Goal: Information Seeking & Learning: Learn about a topic

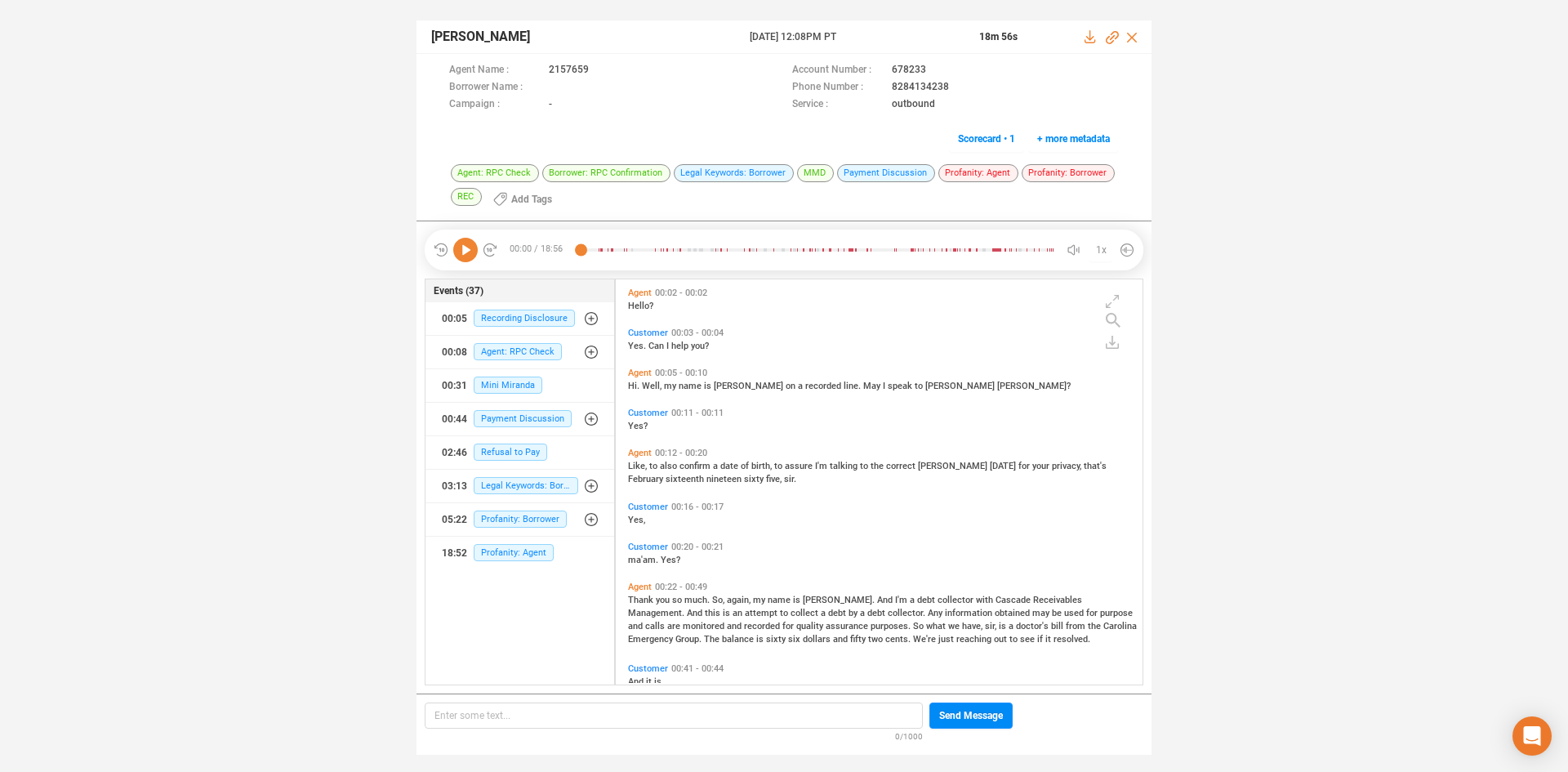
scroll to position [401, 519]
click at [513, 562] on div "18:52 Profanity: Agent" at bounding box center [519, 552] width 156 height 26
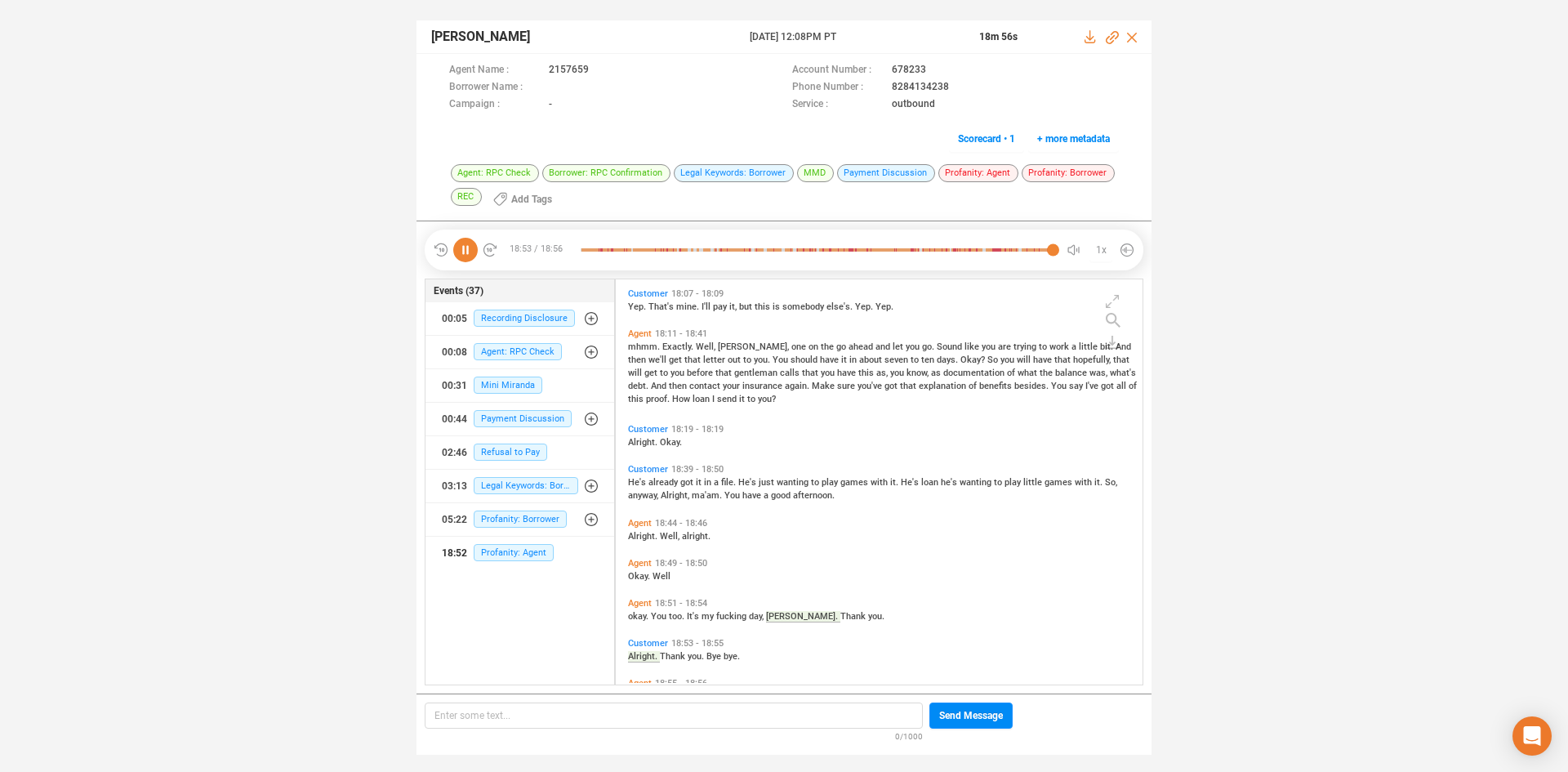
scroll to position [7647, 0]
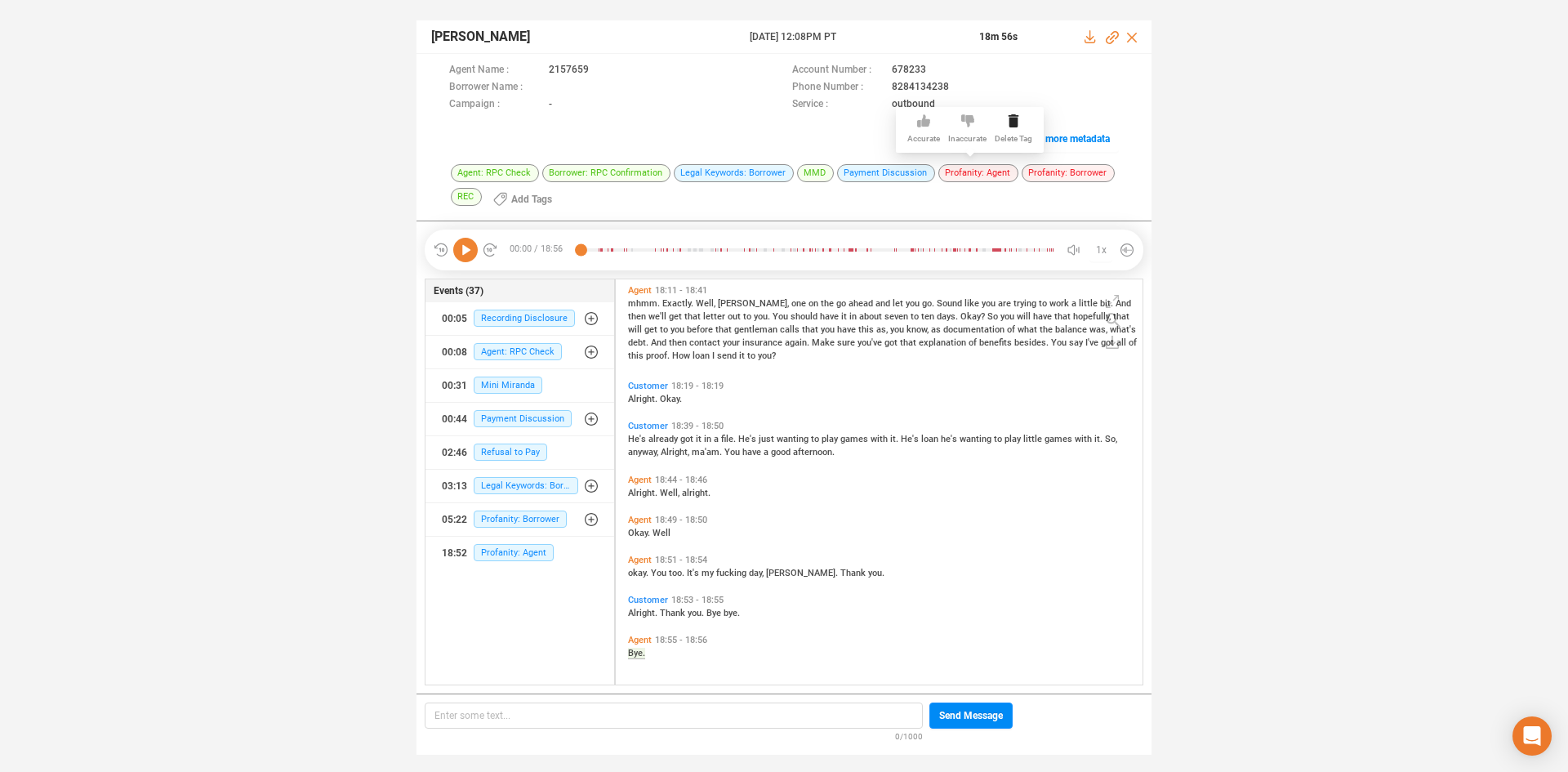
click at [968, 121] on icon at bounding box center [967, 121] width 13 height 12
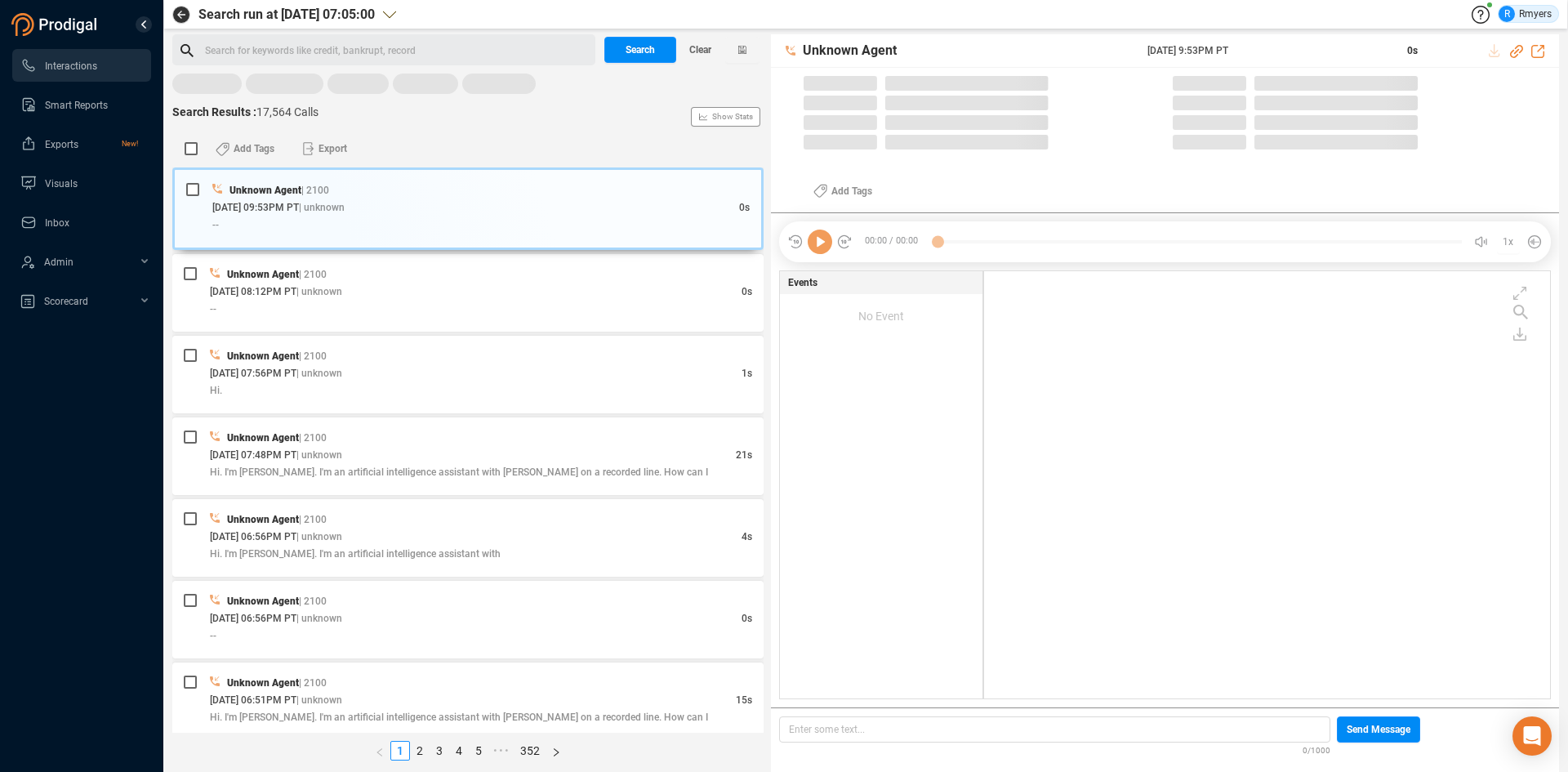
scroll to position [423, 558]
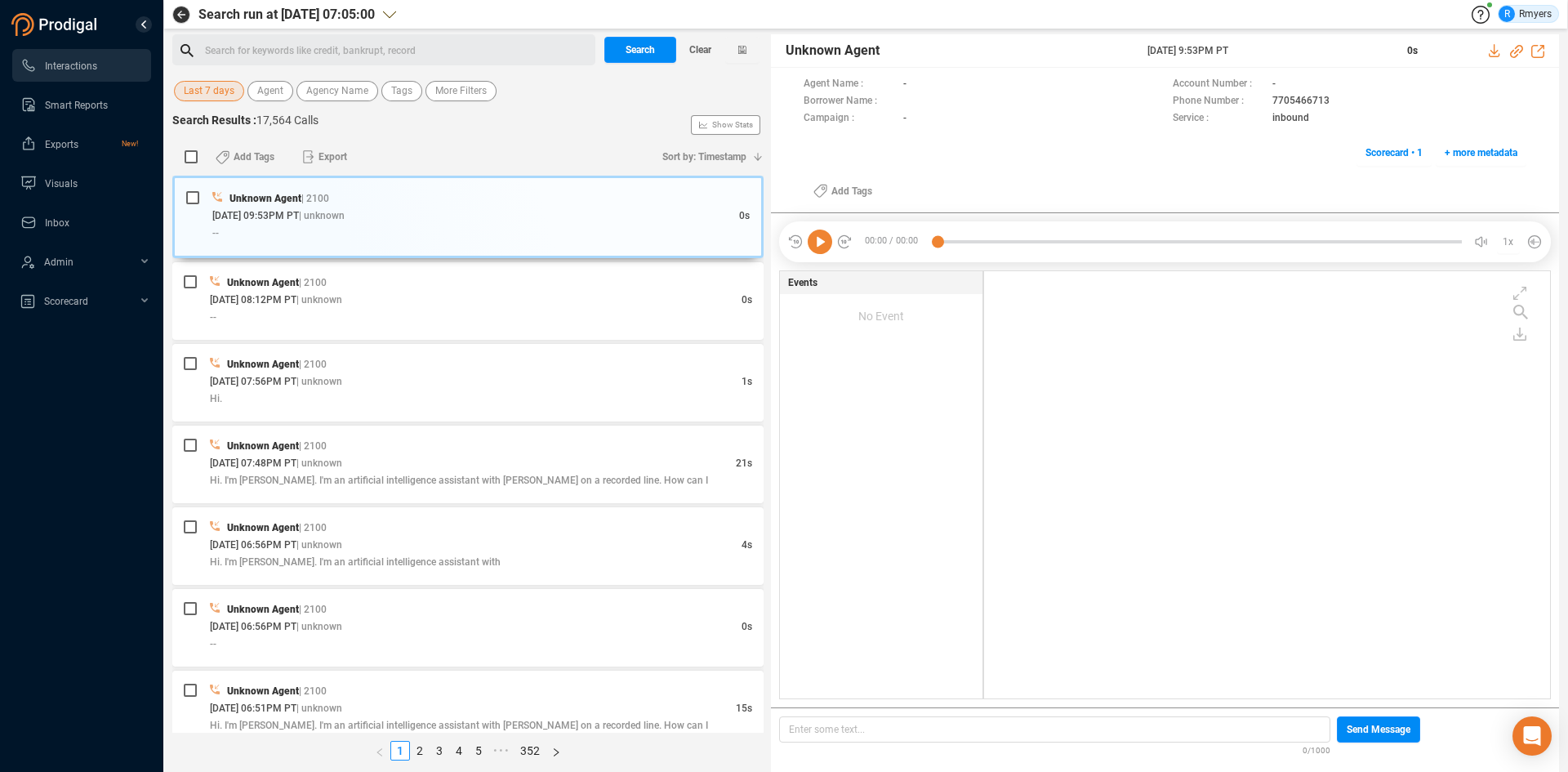
click at [223, 91] on span "Last 7 days" at bounding box center [208, 90] width 51 height 20
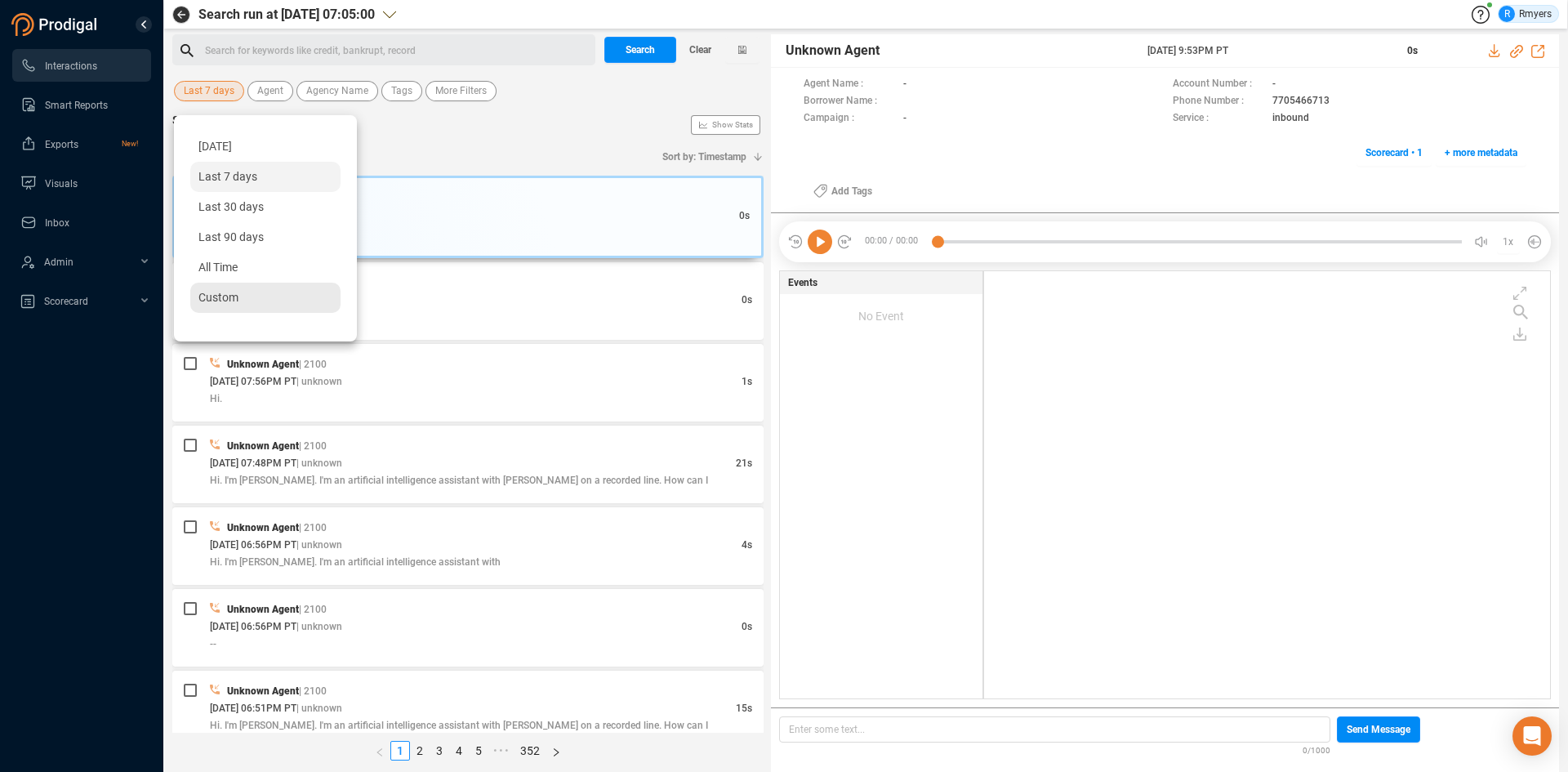
click at [207, 299] on span "Custom" at bounding box center [218, 297] width 40 height 13
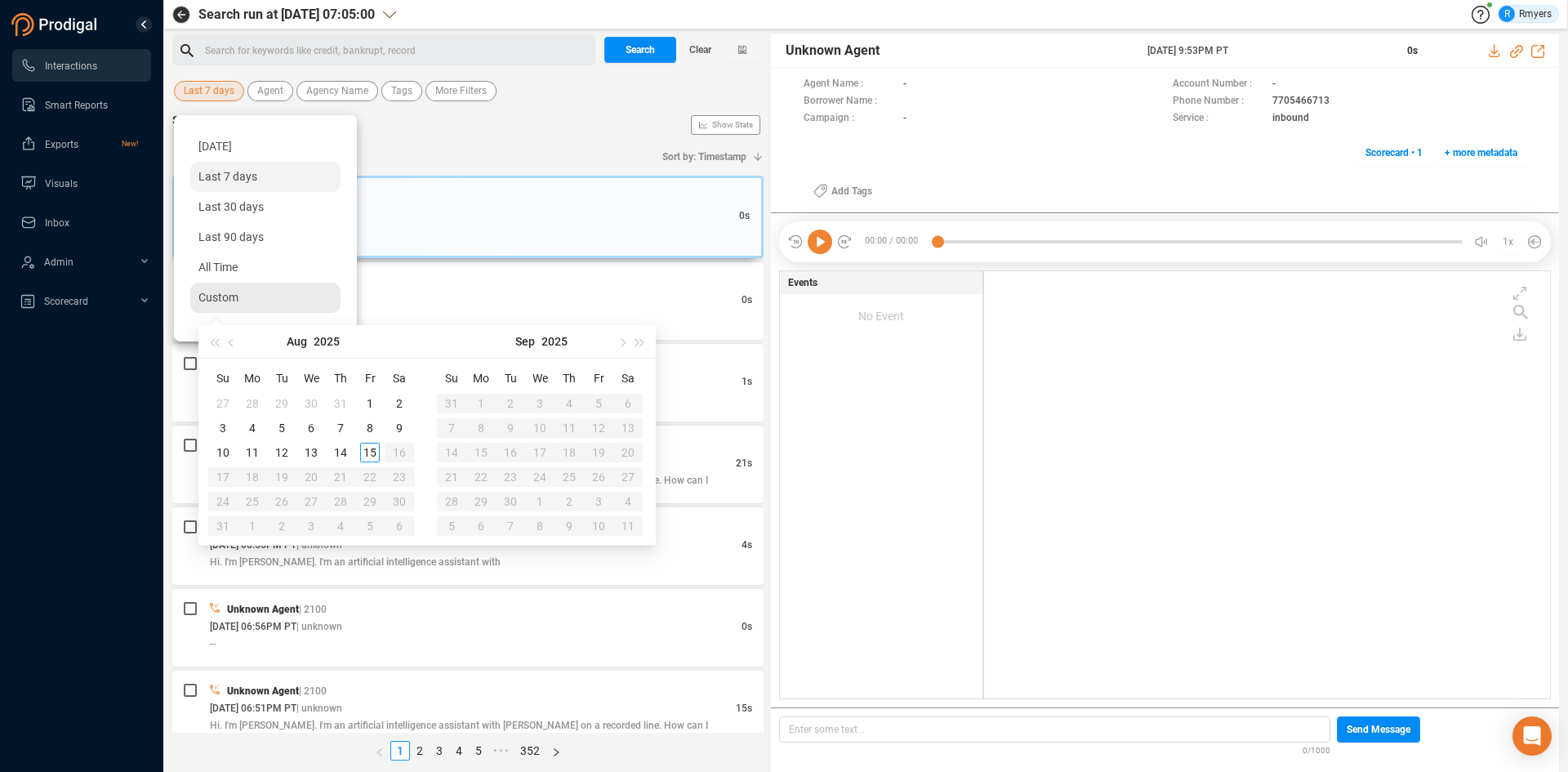
click at [234, 293] on span "Custom" at bounding box center [218, 297] width 40 height 13
type input "[DATE]"
click at [342, 457] on div "14" at bounding box center [340, 452] width 20 height 19
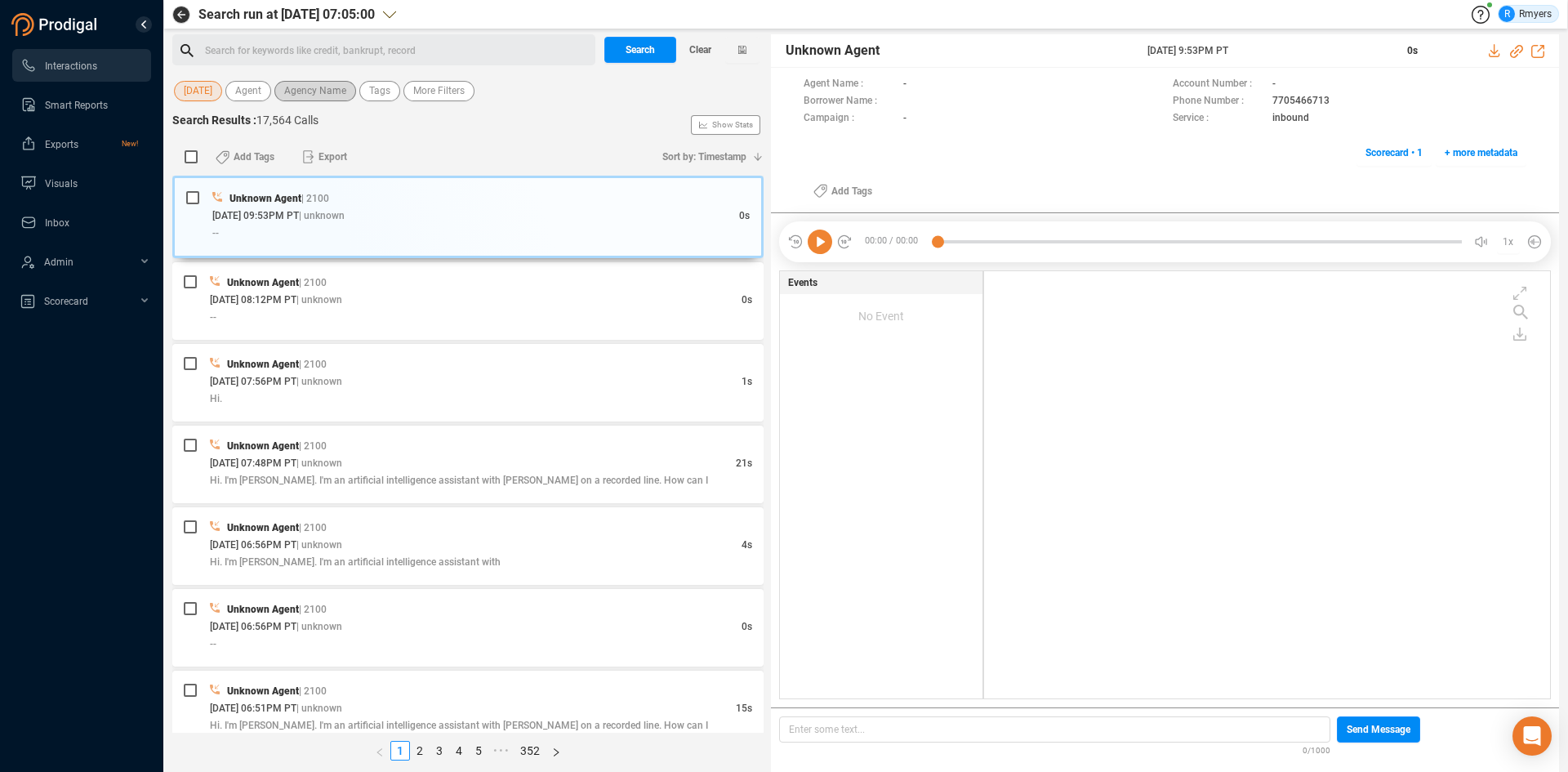
click at [312, 97] on span "Agency Name" at bounding box center [316, 90] width 62 height 20
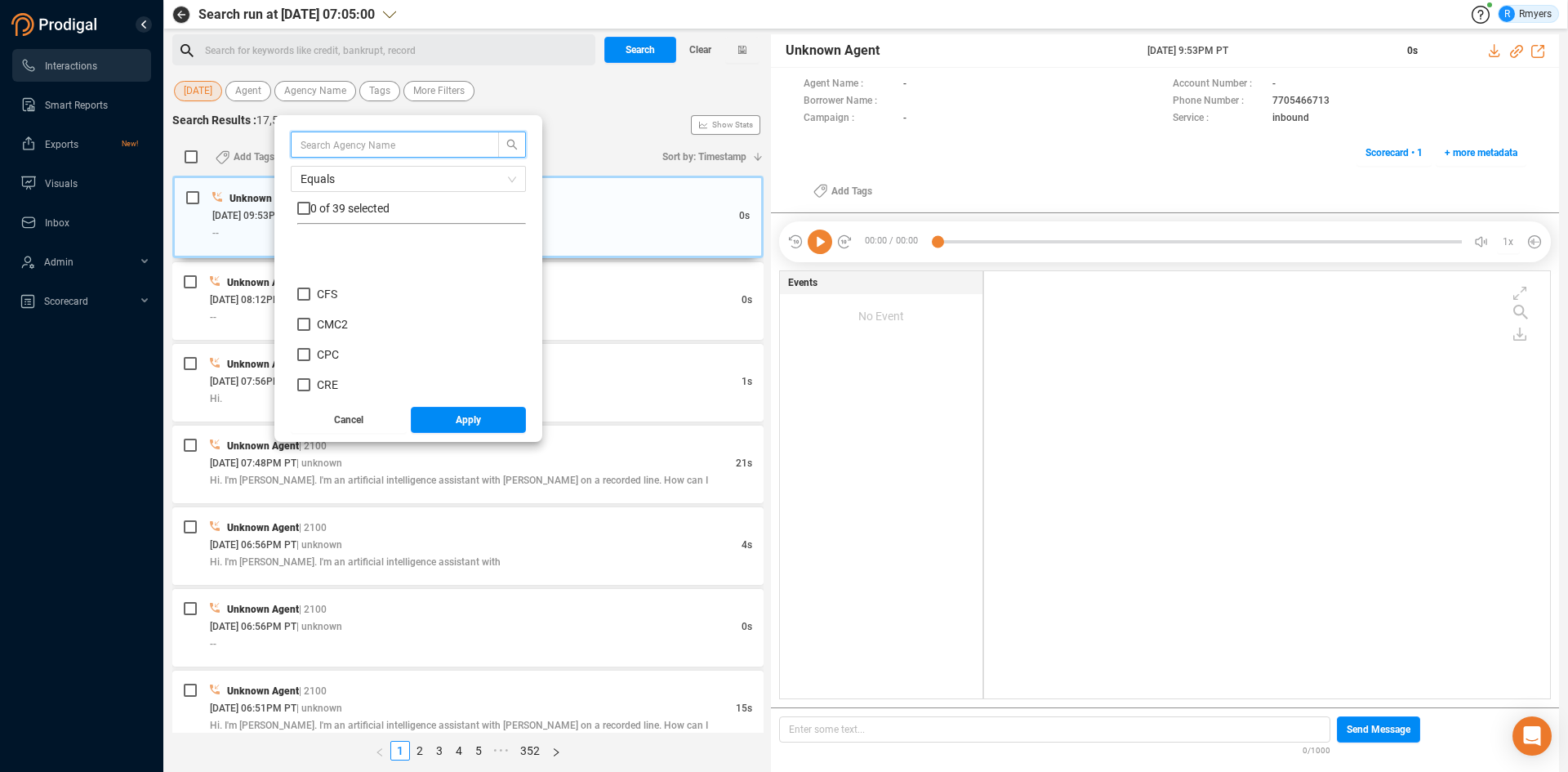
scroll to position [245, 0]
click at [326, 324] on div "CRE" at bounding box center [411, 310] width 229 height 30
drag, startPoint x: 332, startPoint y: 331, endPoint x: 339, endPoint y: 338, distance: 9.9
click at [335, 333] on span "CRM" at bounding box center [329, 332] width 25 height 13
click at [310, 333] on input "CRM" at bounding box center [303, 332] width 13 height 13
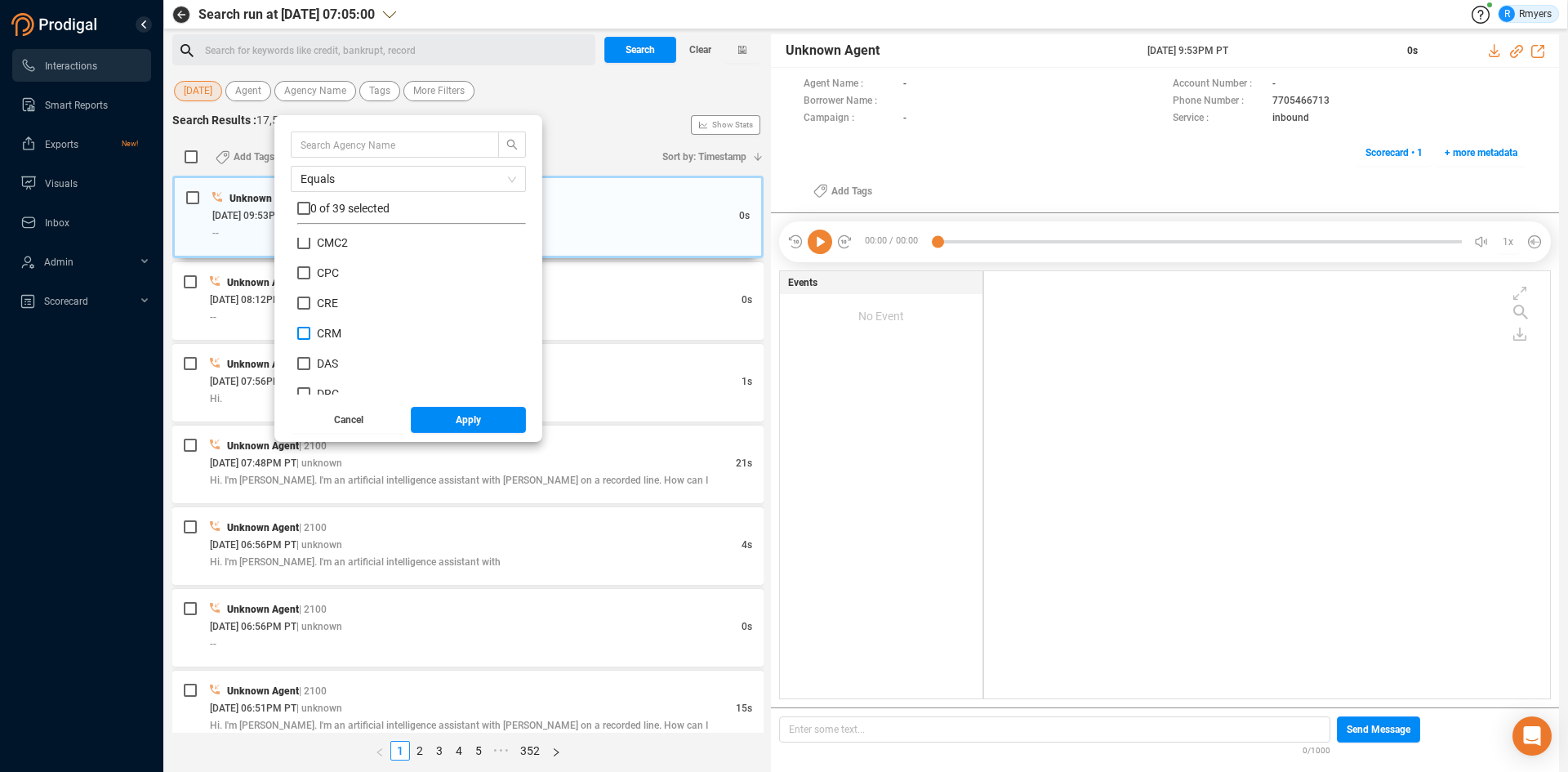
checkbox input "true"
click at [467, 426] on span "Apply" at bounding box center [468, 419] width 26 height 26
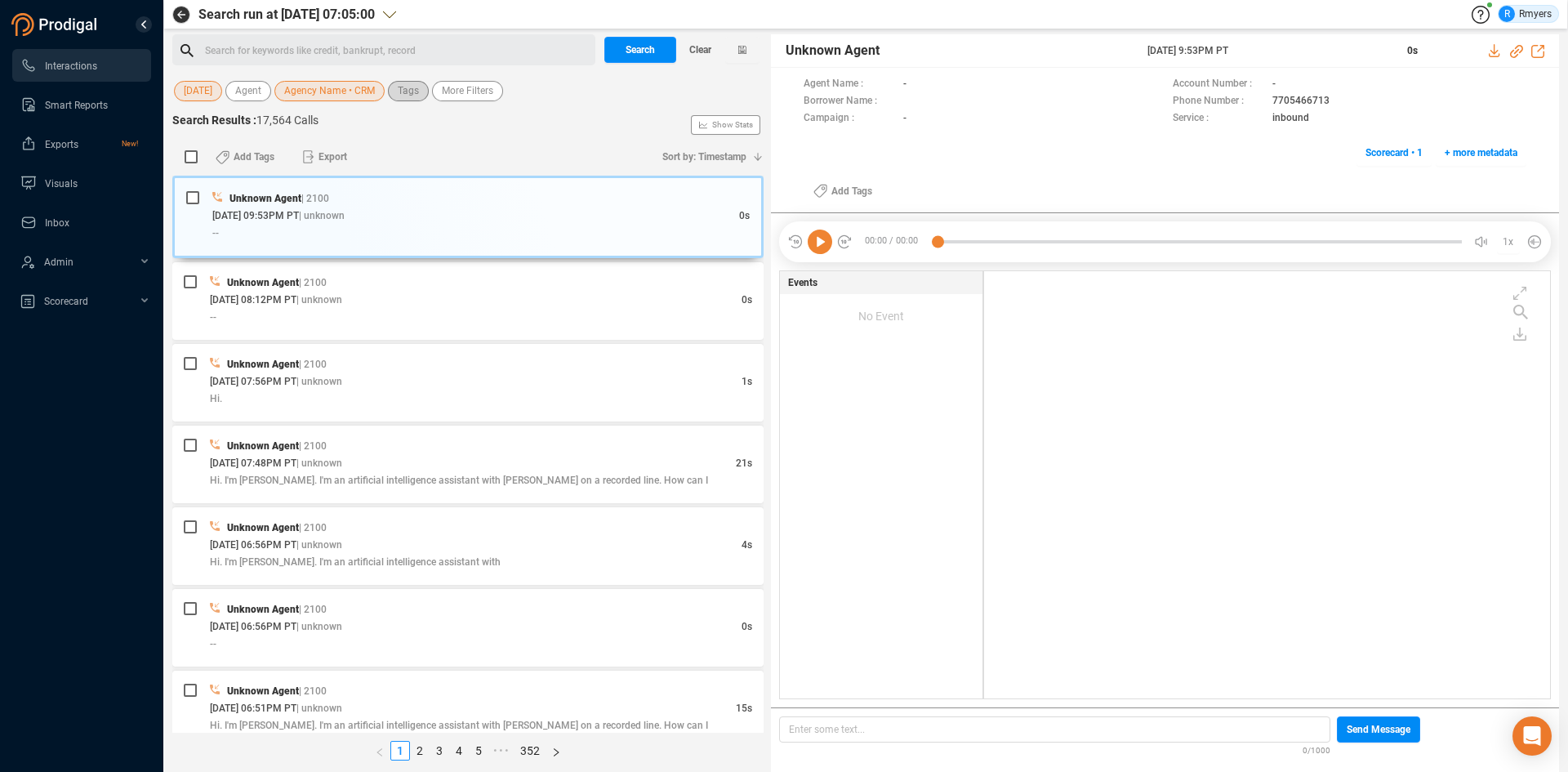
click at [412, 99] on span "Tags" at bounding box center [409, 90] width 21 height 20
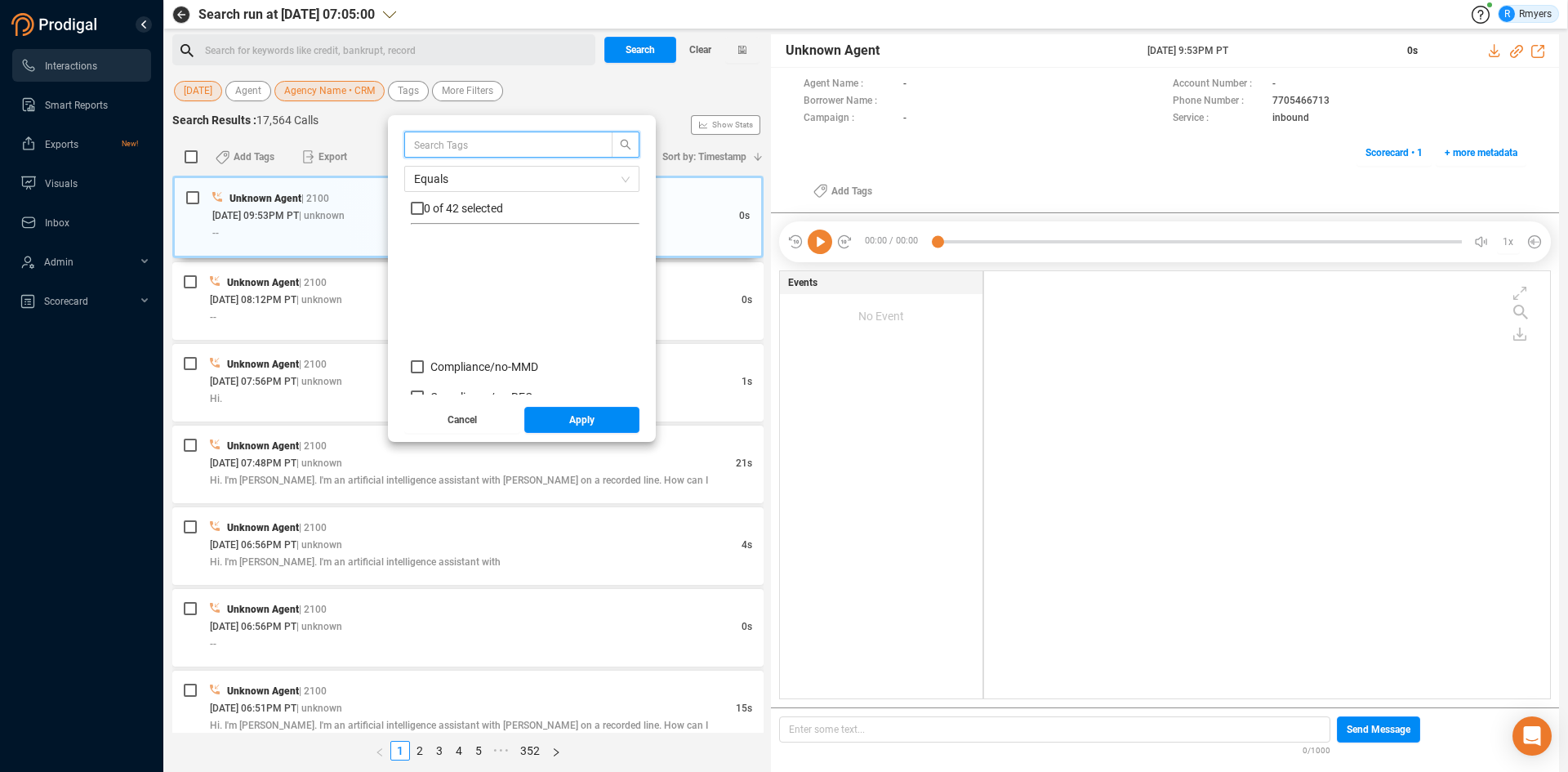
scroll to position [163, 0]
click at [471, 297] on span "Insight/ CBR" at bounding box center [461, 293] width 62 height 13
click at [424, 297] on input "Insight/ CBR" at bounding box center [417, 293] width 13 height 13
checkbox input "true"
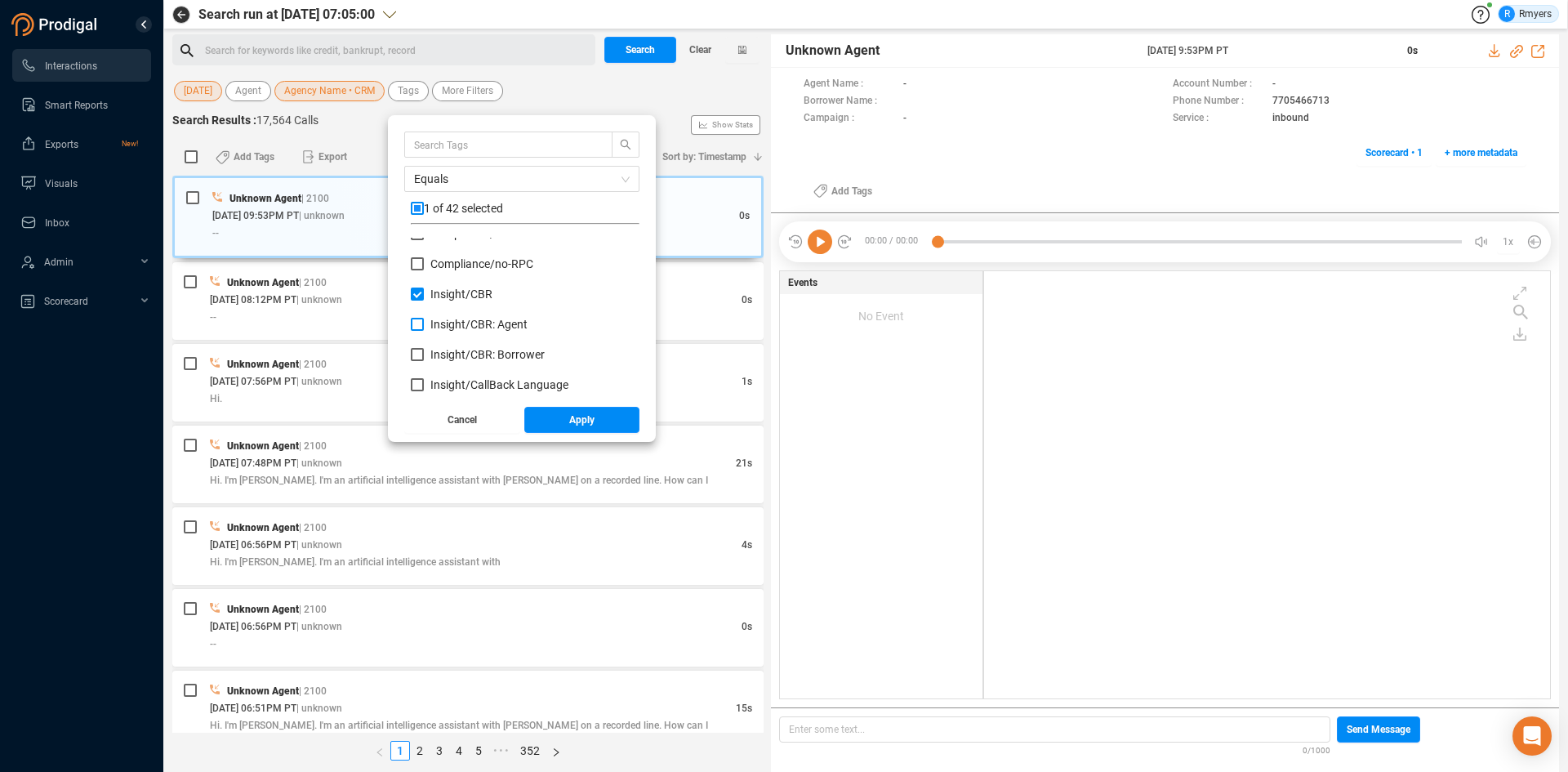
click at [477, 331] on label "Insight/ CBR: Agent" at bounding box center [472, 324] width 123 height 17
click at [424, 331] on input "Insight/ CBR: Agent" at bounding box center [417, 324] width 13 height 13
checkbox input "true"
click at [472, 356] on span "Insight/ CBR: Borrower" at bounding box center [487, 354] width 114 height 13
click at [424, 356] on input "Insight/ CBR: Borrower" at bounding box center [417, 354] width 13 height 13
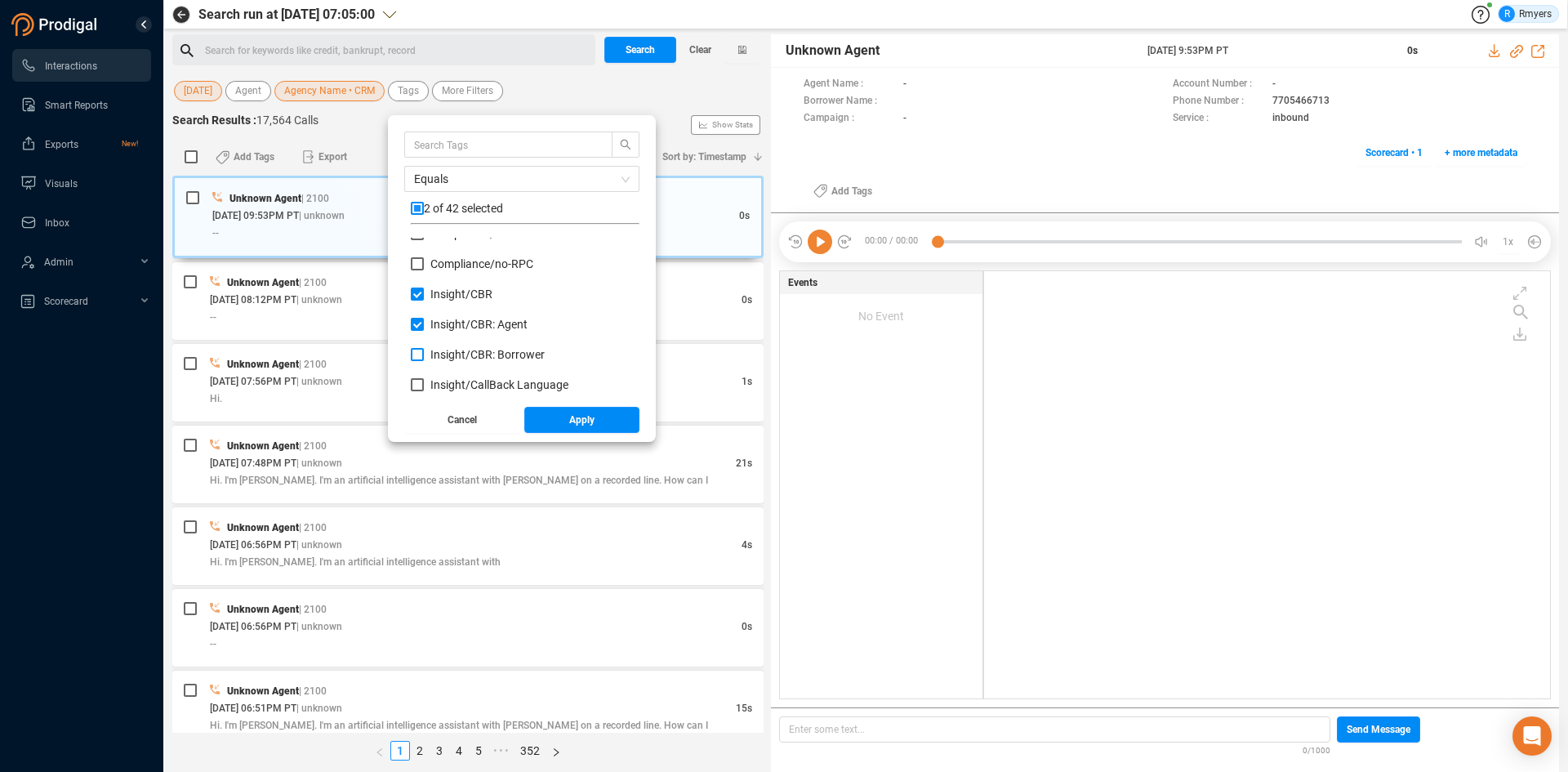
checkbox input "true"
click at [461, 295] on span "Red Flag/ Bankruptcy Language" at bounding box center [511, 296] width 161 height 13
click at [424, 295] on input "Red Flag/ Bankruptcy Language" at bounding box center [417, 296] width 13 height 13
checkbox input "true"
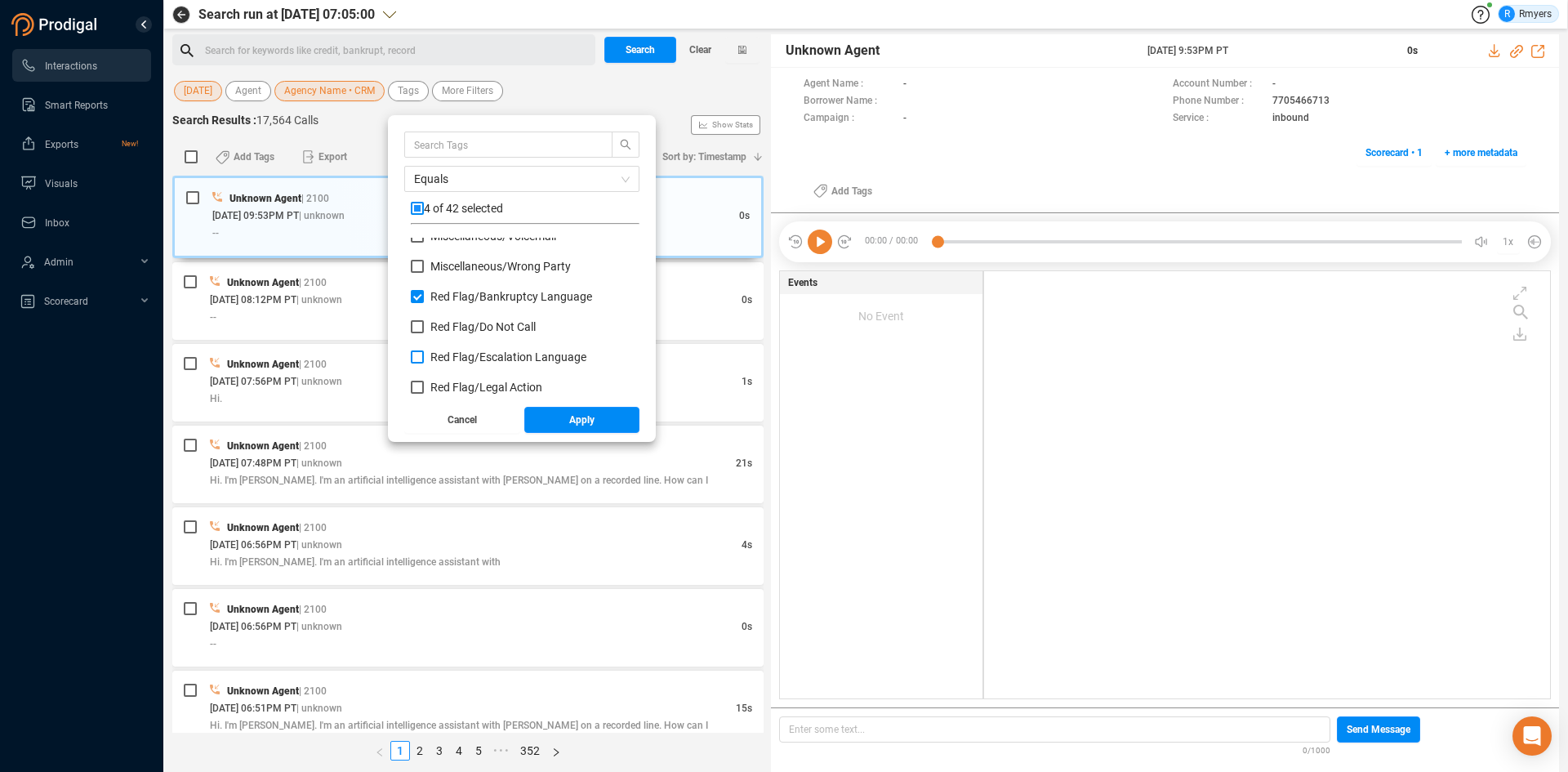
click at [450, 355] on span "Red Flag/ Escalation Language" at bounding box center [508, 356] width 156 height 13
click at [424, 355] on input "Red Flag/ Escalation Language" at bounding box center [417, 356] width 13 height 13
checkbox input "true"
click at [457, 383] on span "Red Flag/ Legal Action" at bounding box center [486, 386] width 112 height 13
click at [424, 383] on input "Red Flag/ Legal Action" at bounding box center [417, 386] width 13 height 13
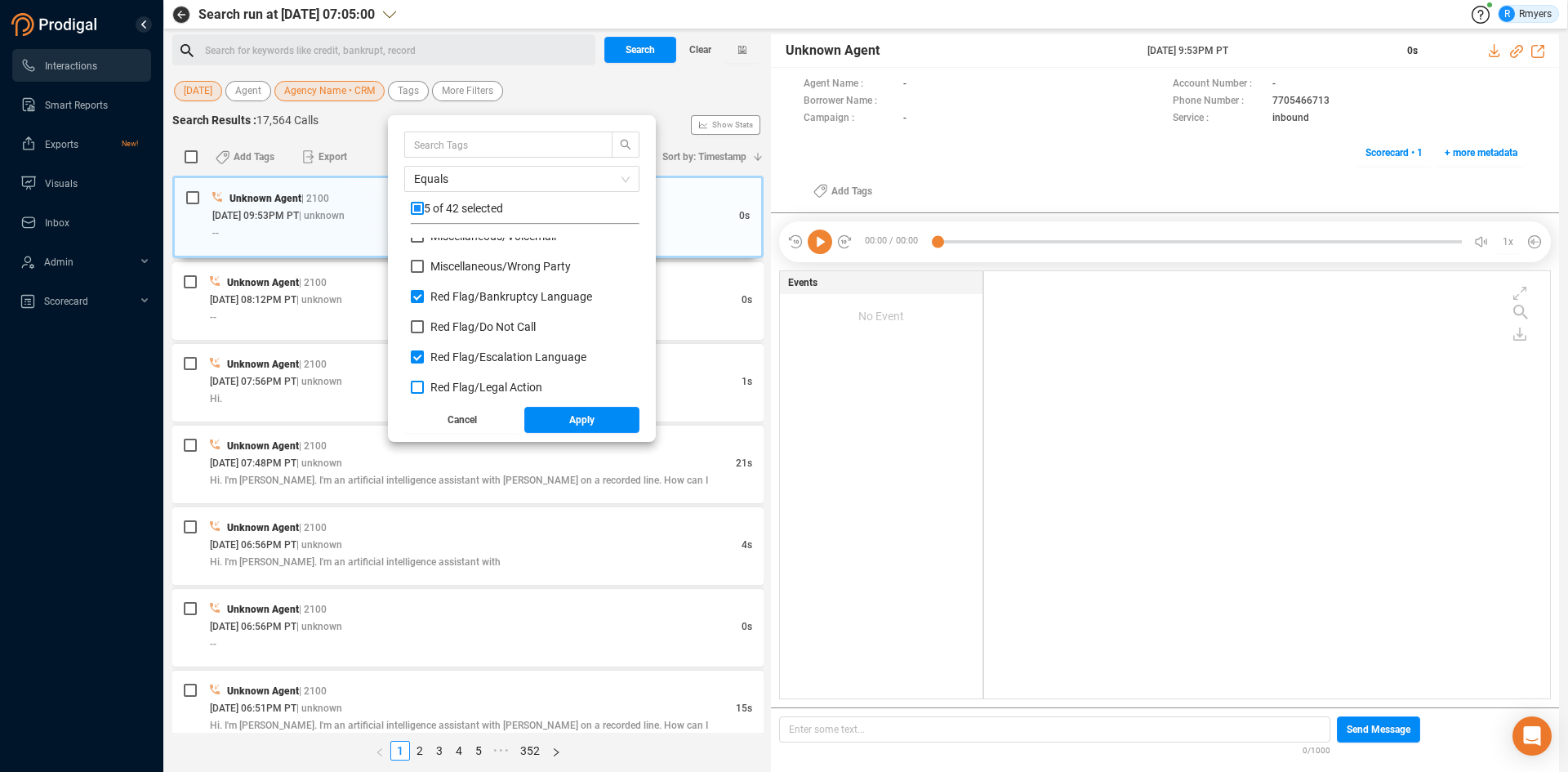
checkbox input "true"
click at [453, 338] on span "Red Flag/ Legal Action: Agent" at bounding box center [503, 335] width 147 height 13
click at [424, 338] on input "Red Flag/ Legal Action: Agent" at bounding box center [417, 335] width 13 height 13
checkbox input "true"
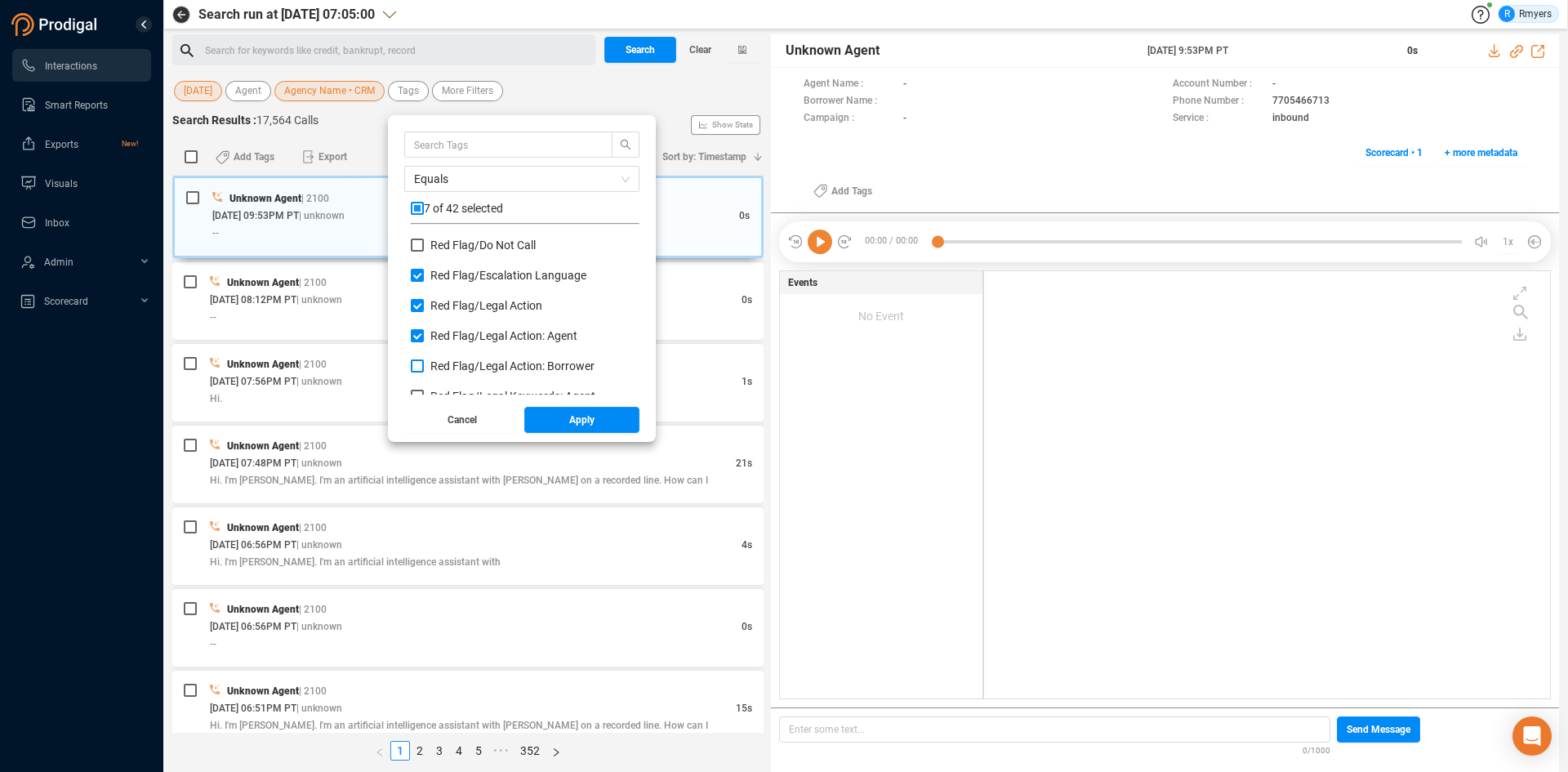
click at [451, 361] on span "Red Flag/ Legal Action: Borrower" at bounding box center [511, 365] width 164 height 13
click at [424, 361] on input "Red Flag/ Legal Action: Borrower" at bounding box center [417, 365] width 13 height 13
checkbox input "true"
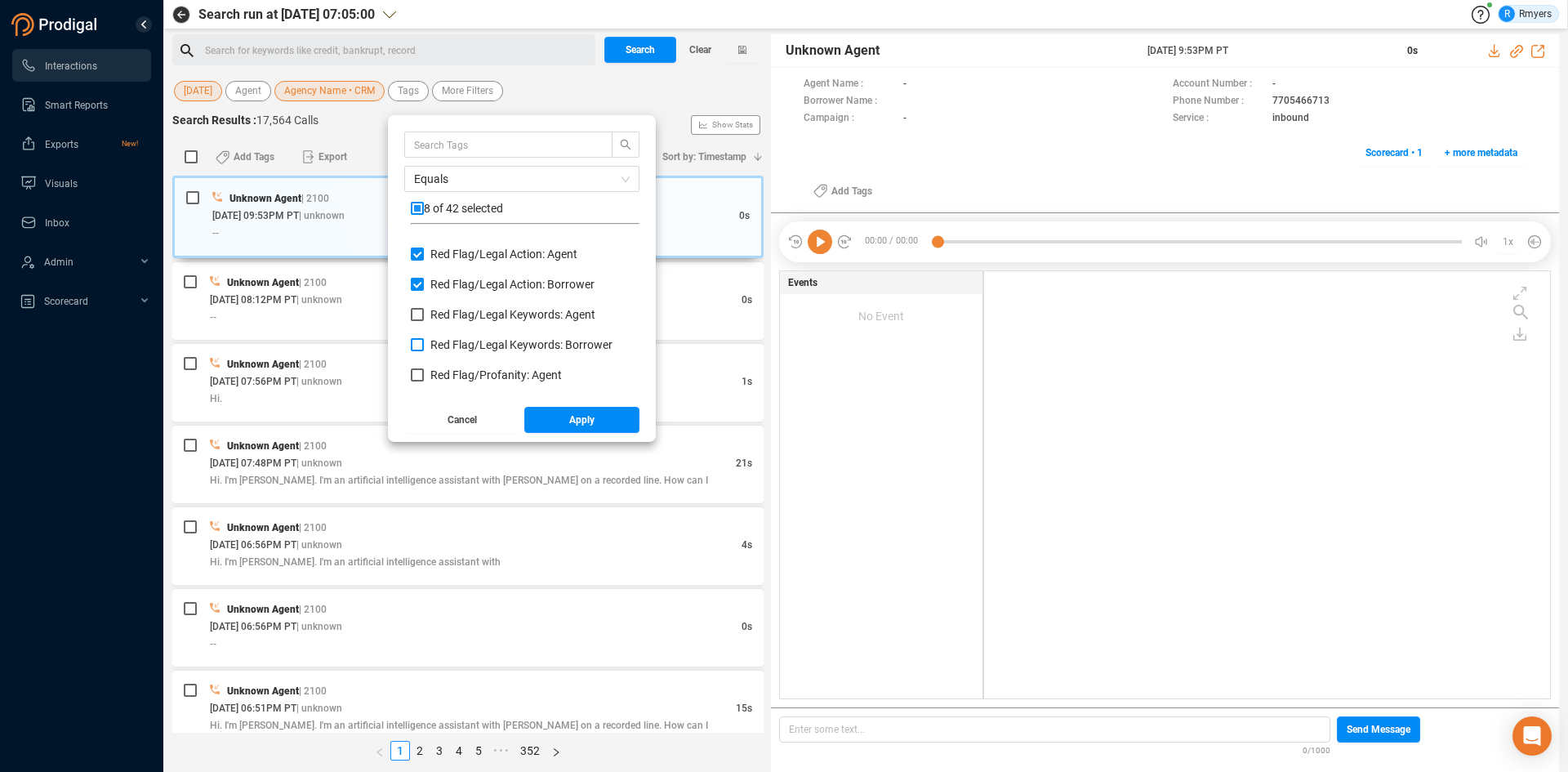
drag, startPoint x: 464, startPoint y: 310, endPoint x: 451, endPoint y: 347, distance: 39.2
click at [464, 311] on span "Red Flag/ Legal Keywords: Agent" at bounding box center [512, 314] width 165 height 13
click at [424, 311] on input "Red Flag/ Legal Keywords: Agent" at bounding box center [417, 314] width 13 height 13
checkbox input "true"
click at [451, 347] on span "Red Flag/ Legal Keywords: Borrower" at bounding box center [520, 344] width 182 height 13
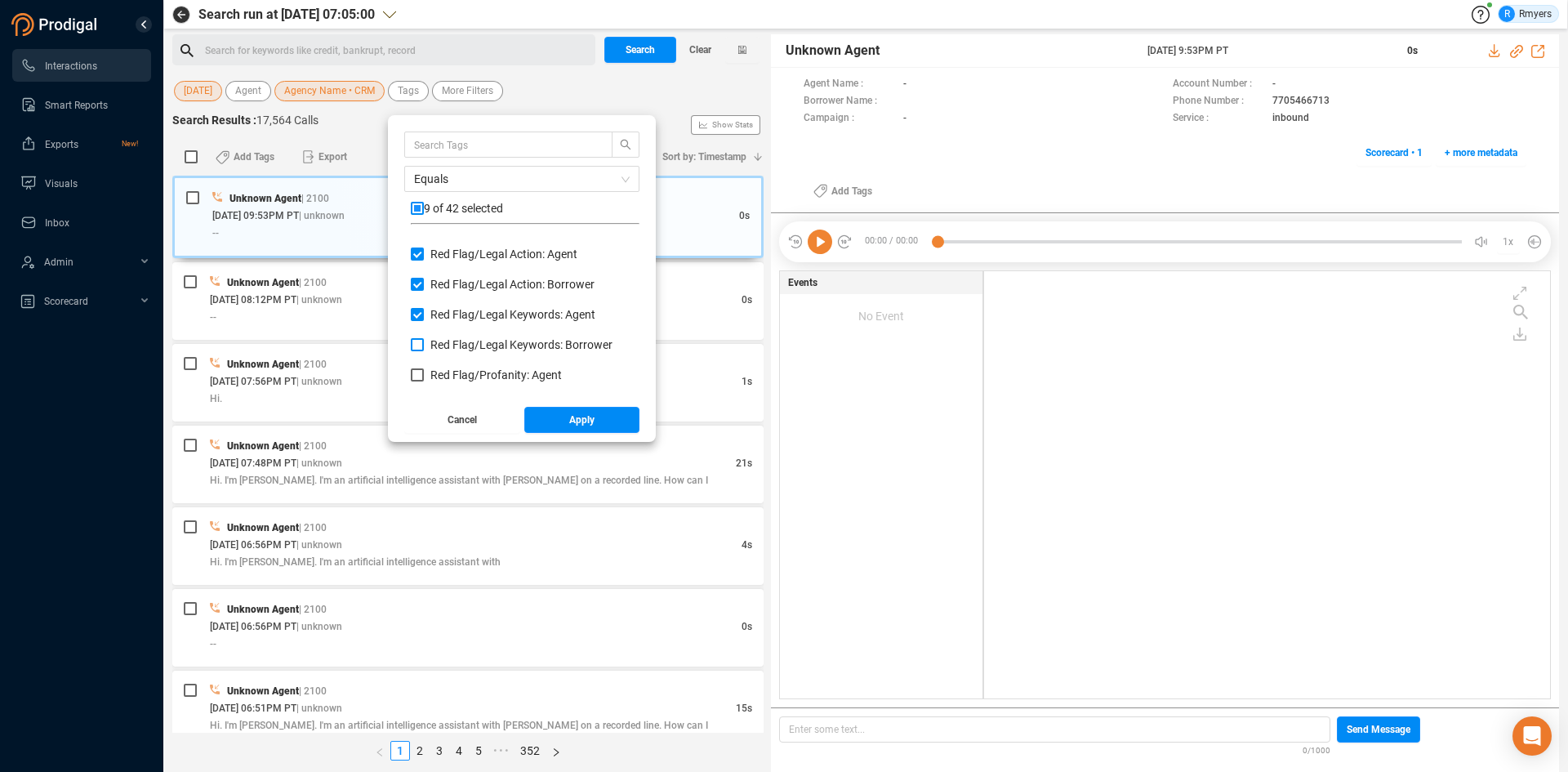
click at [424, 347] on input "Red Flag/ Legal Keywords: Borrower" at bounding box center [417, 344] width 13 height 13
checkbox input "true"
click at [458, 374] on span "Red Flag/ Profanity: Agent" at bounding box center [495, 374] width 131 height 13
click at [424, 374] on input "Red Flag/ Profanity: Agent" at bounding box center [417, 374] width 13 height 13
checkbox input "true"
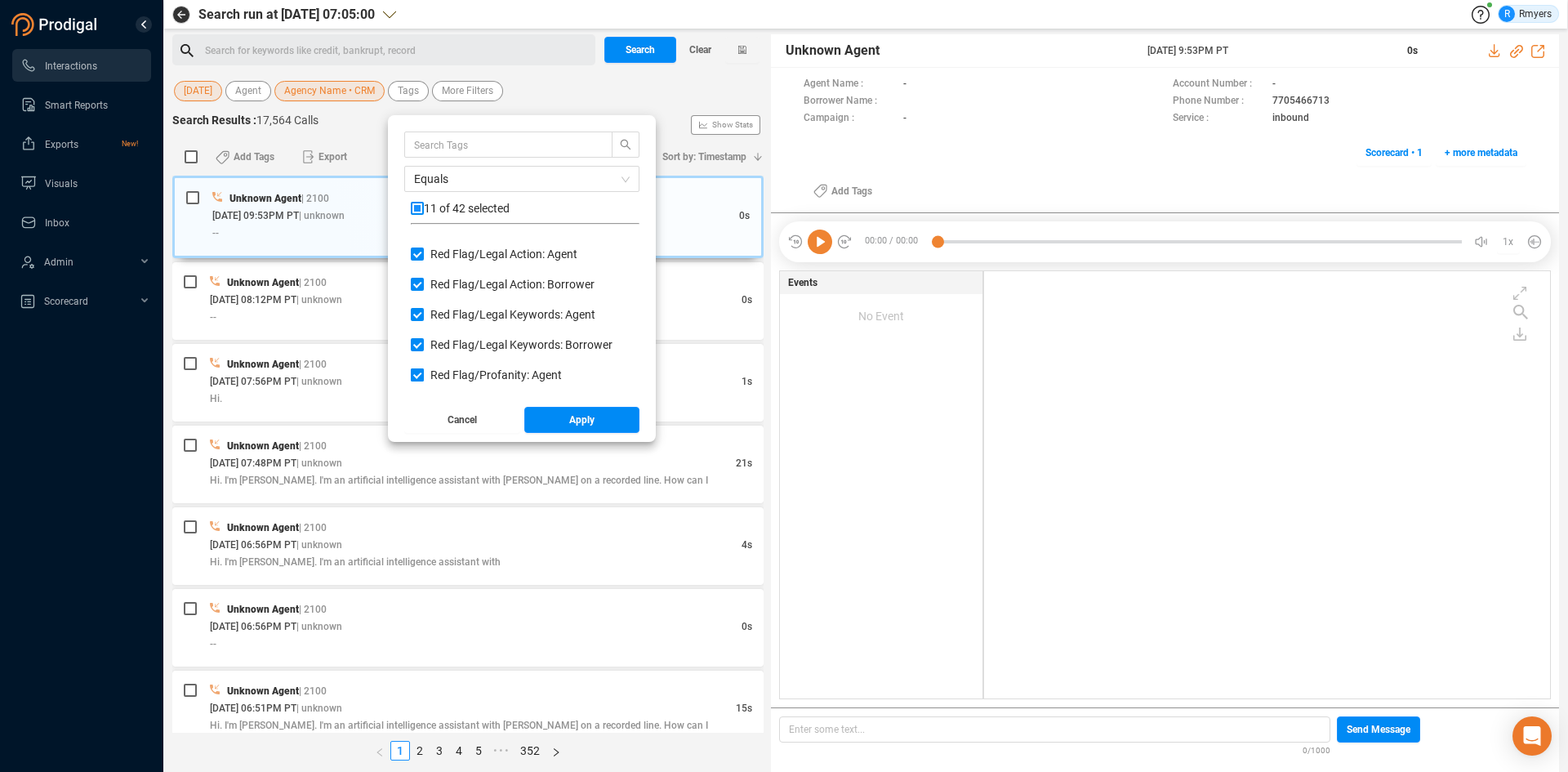
scroll to position [979, 0]
click at [466, 326] on span "Red Flag/ Profanity: Borrower" at bounding box center [504, 323] width 149 height 13
click at [424, 326] on input "Red Flag/ Profanity: Borrower" at bounding box center [417, 323] width 13 height 13
checkbox input "true"
click at [462, 351] on span "Red Flag/ Racial Slurs: Agent" at bounding box center [501, 354] width 143 height 13
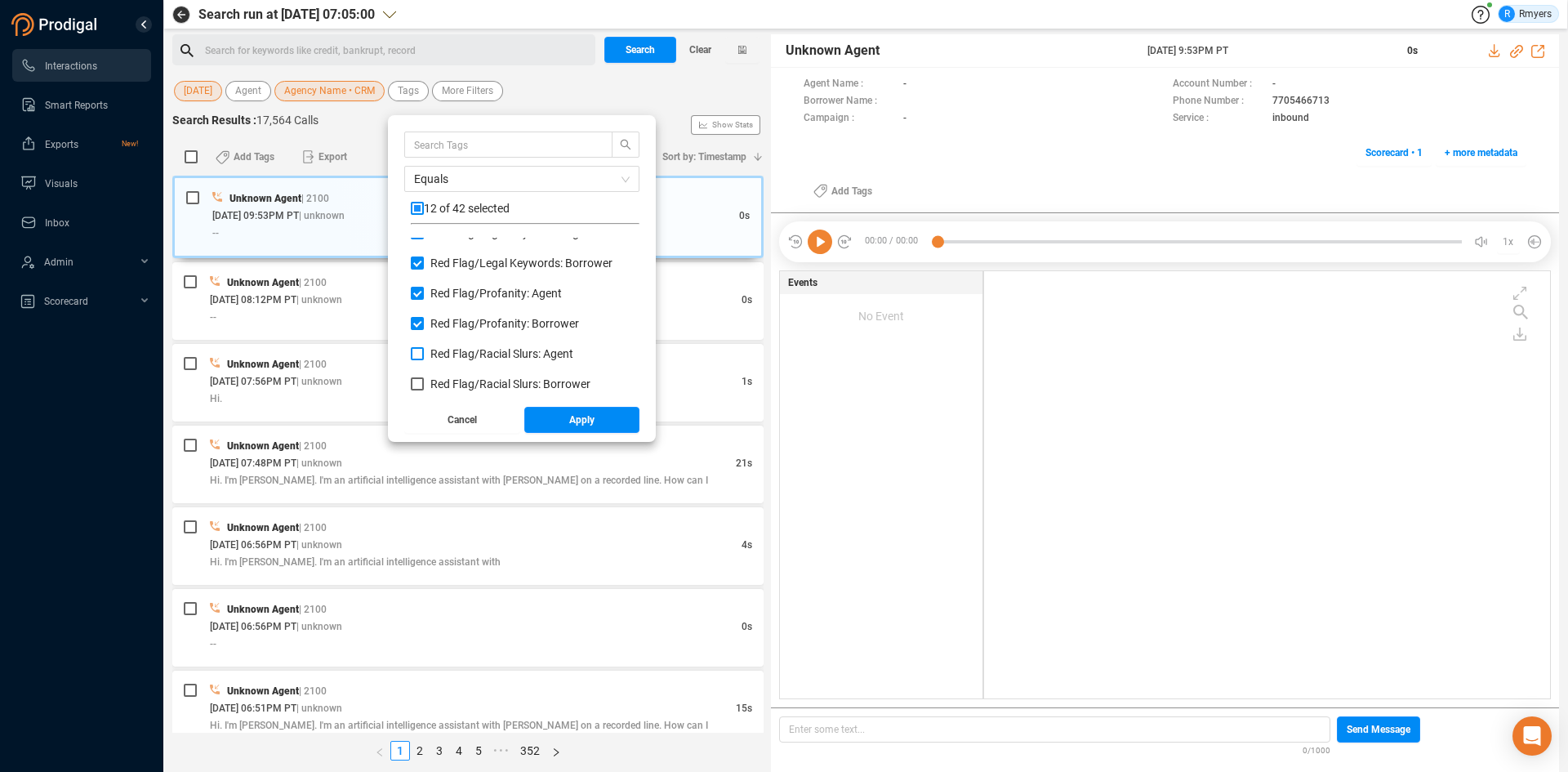
click at [424, 351] on input "Red Flag/ Racial Slurs: Agent" at bounding box center [417, 354] width 13 height 13
checkbox input "true"
click at [456, 384] on span "Red Flag/ Racial Slurs: Borrower" at bounding box center [510, 384] width 160 height 13
click at [424, 384] on input "Red Flag/ Racial Slurs: Borrower" at bounding box center [417, 384] width 13 height 13
checkbox input "true"
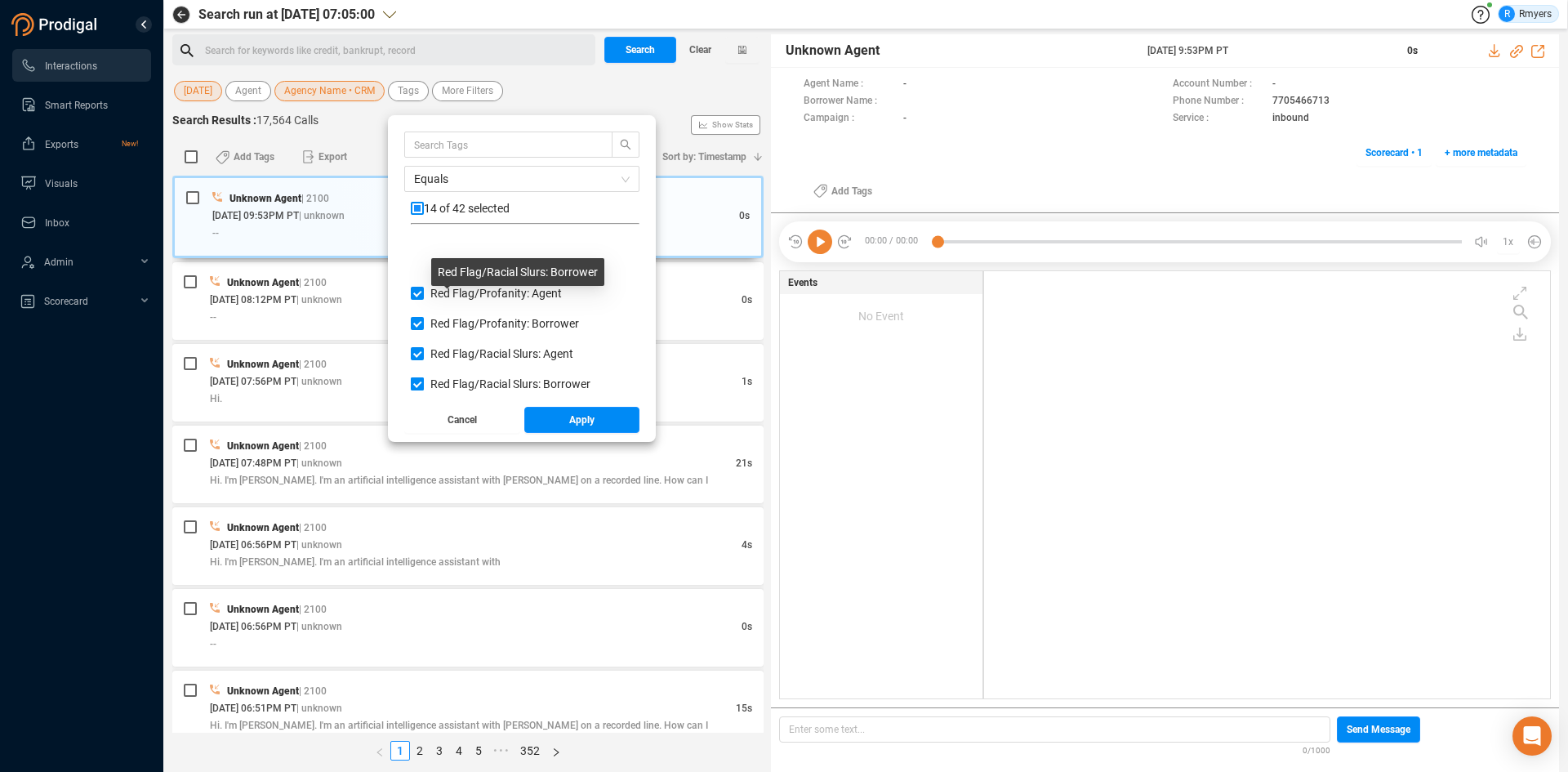
scroll to position [1062, 0]
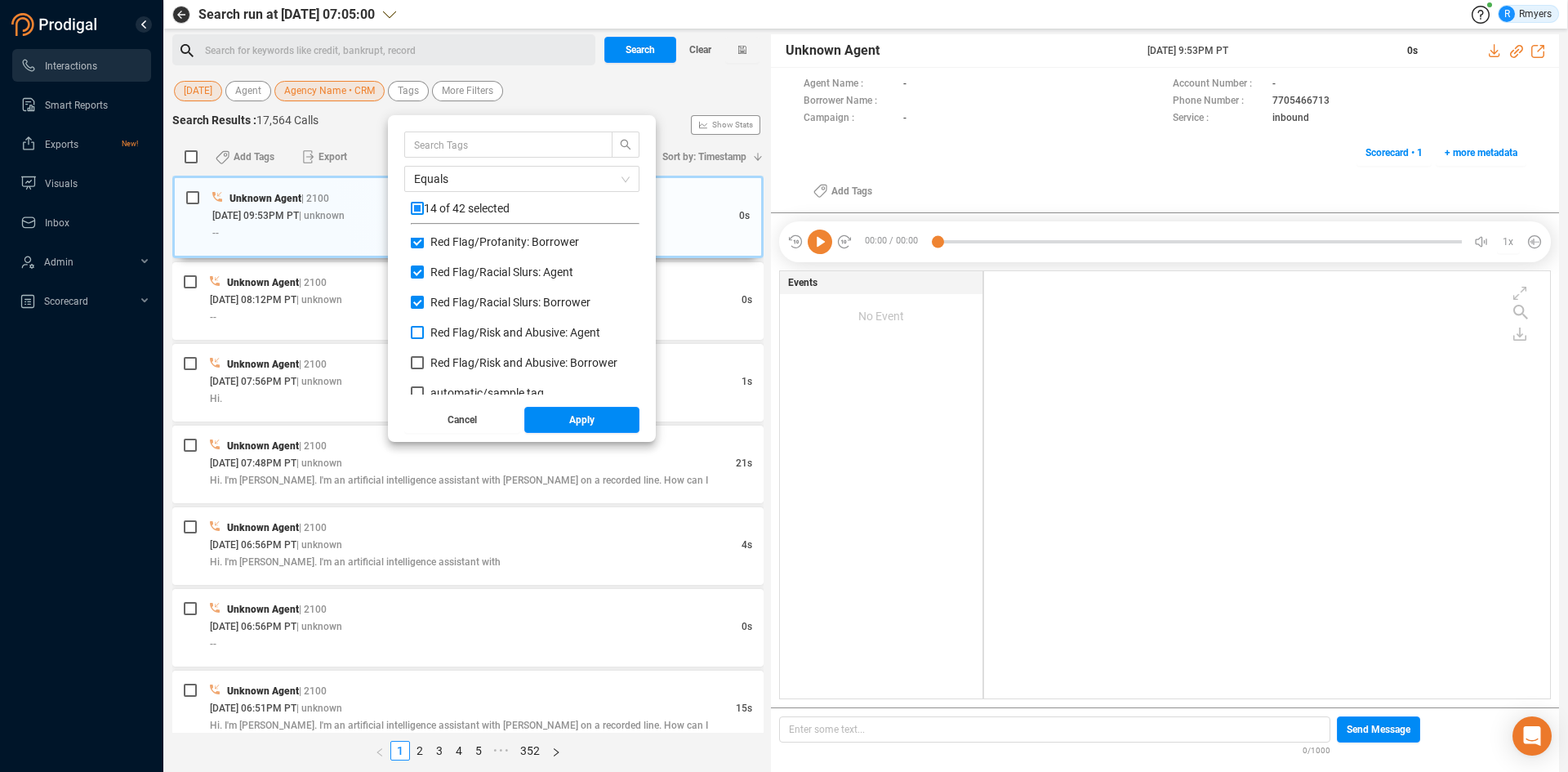
click at [456, 331] on span "Red Flag/ Risk and Abusive: Agent" at bounding box center [515, 332] width 170 height 13
click at [424, 331] on input "Red Flag/ Risk and Abusive: Agent" at bounding box center [417, 332] width 13 height 13
checkbox input "true"
click at [449, 359] on span "Red Flag/ Risk and Abusive: Borrower" at bounding box center [523, 363] width 187 height 13
click at [424, 359] on input "Red Flag/ Risk and Abusive: Borrower" at bounding box center [417, 363] width 13 height 13
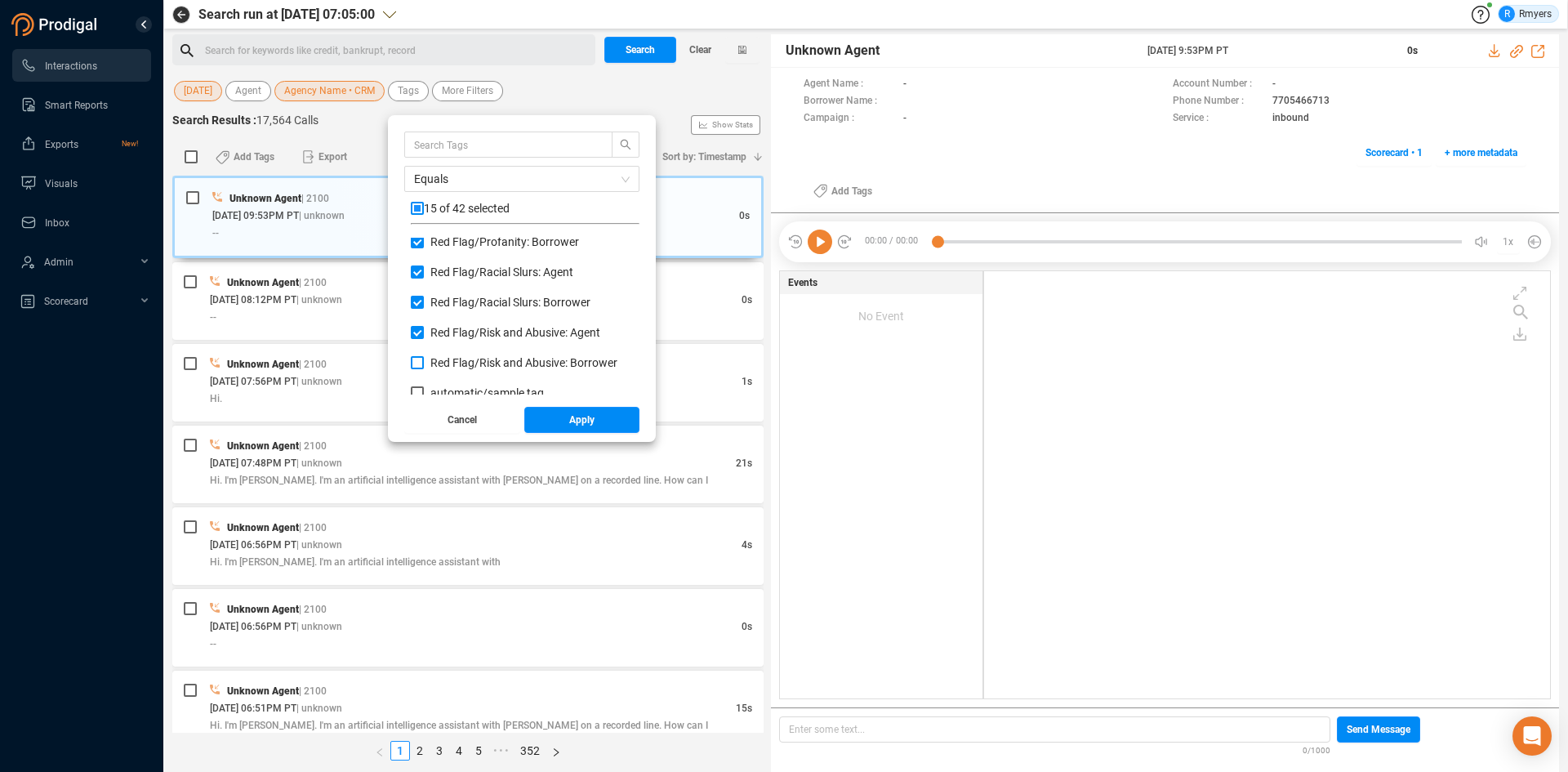
checkbox input "true"
click at [586, 420] on span "Apply" at bounding box center [581, 419] width 26 height 26
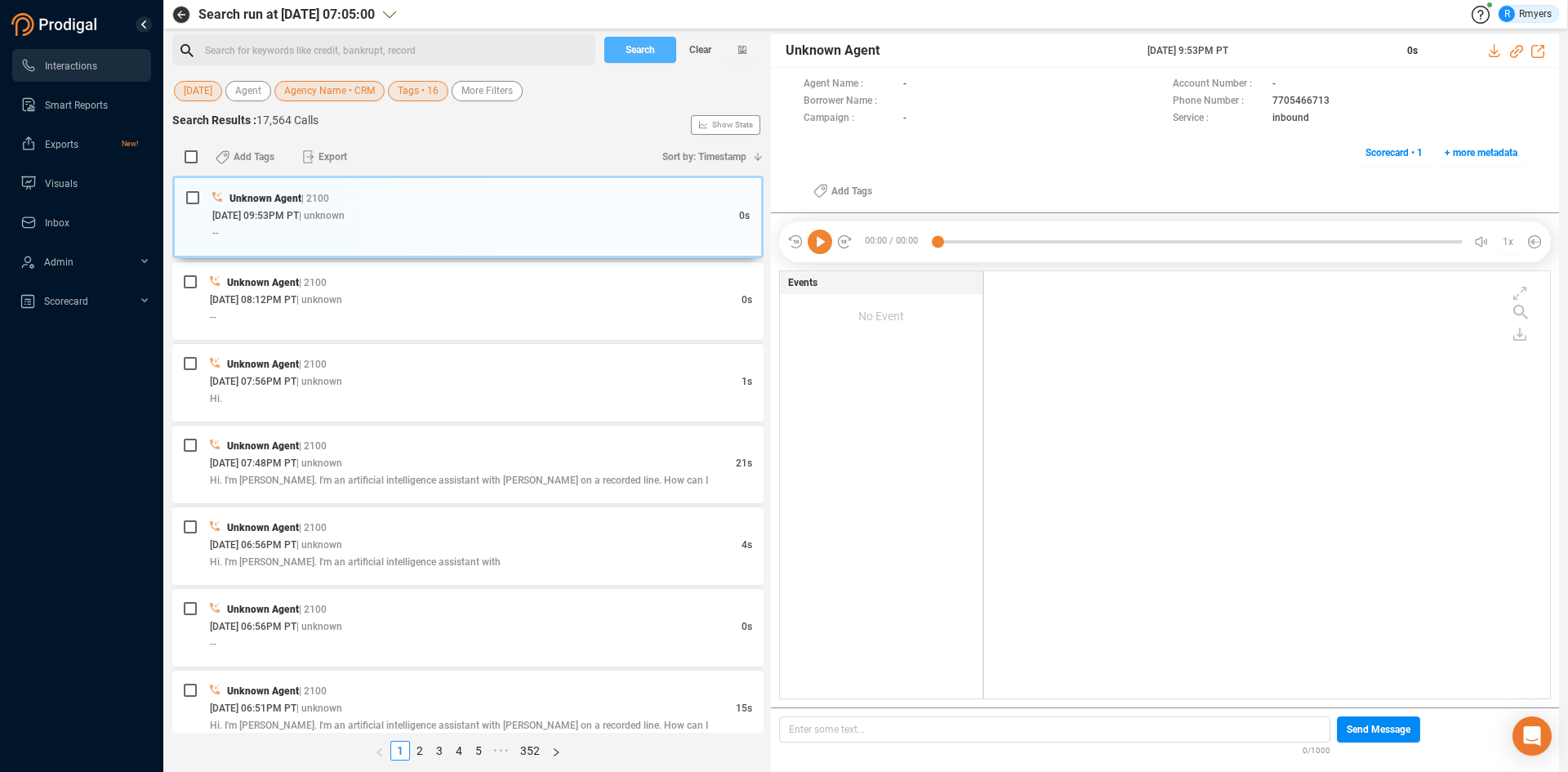
click at [628, 54] on span "Search" at bounding box center [640, 49] width 29 height 26
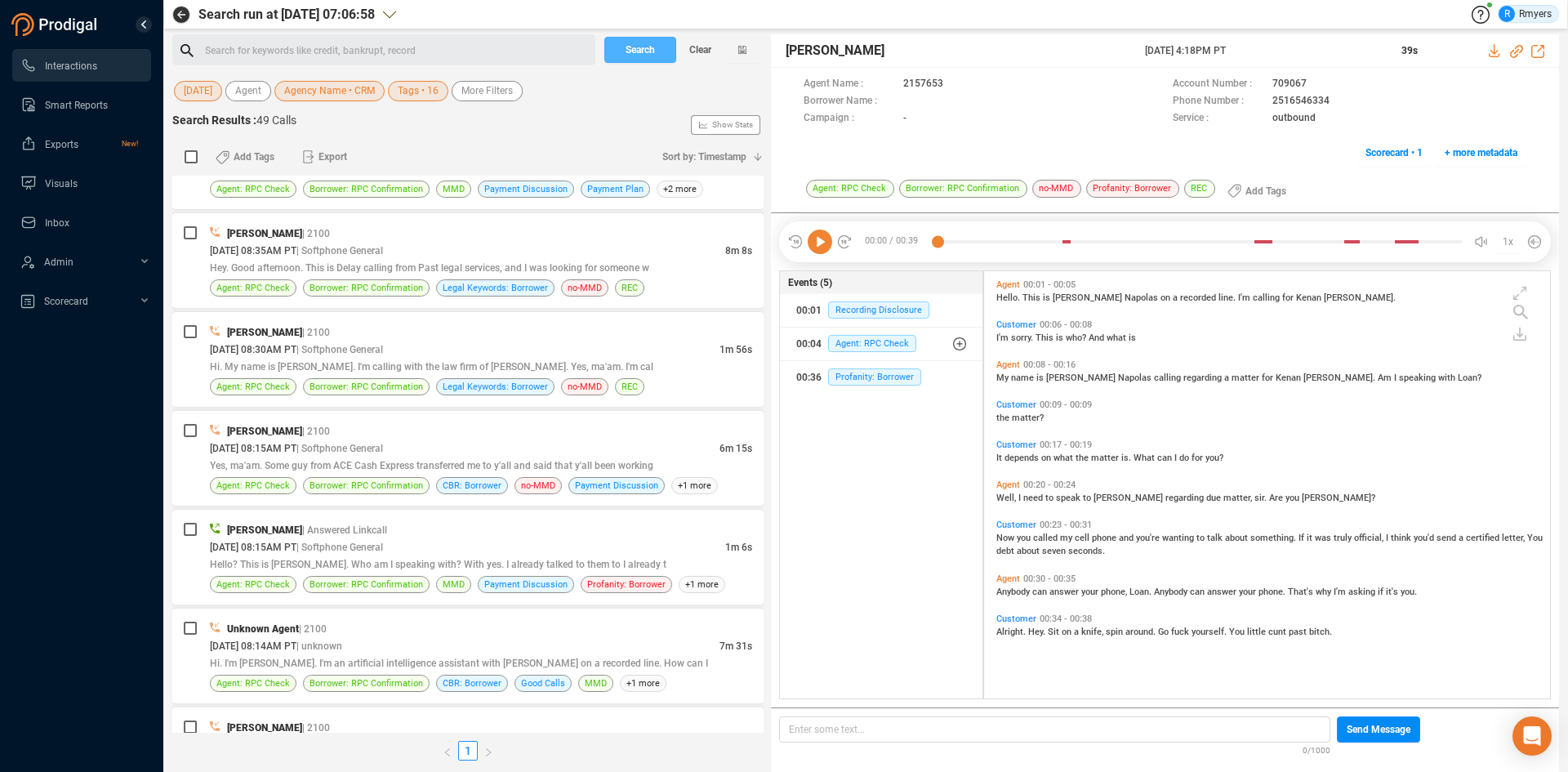
scroll to position [4289, 0]
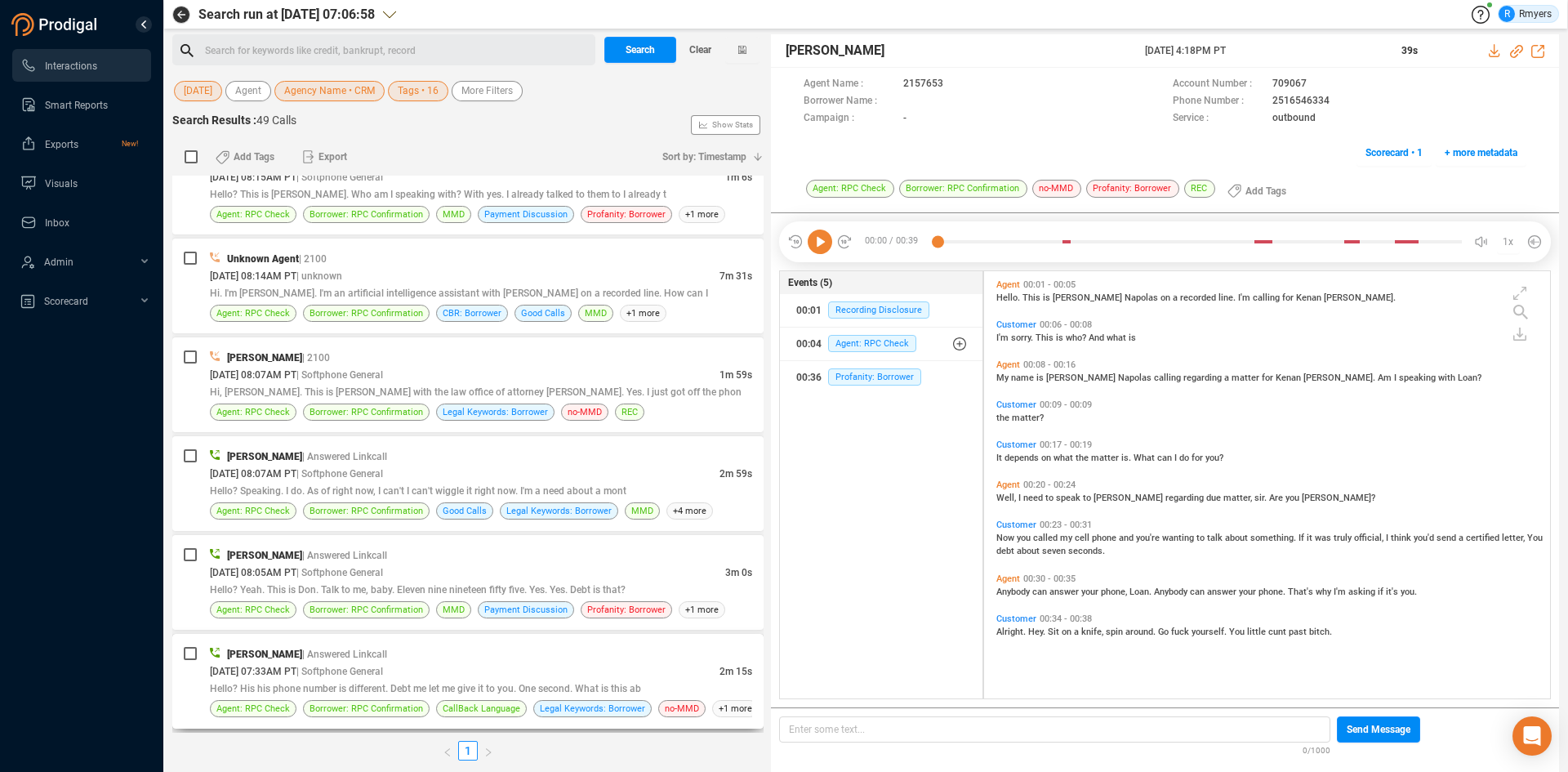
click at [457, 679] on div "[DATE] 07:33AM PT | Softphone General" at bounding box center [464, 670] width 510 height 17
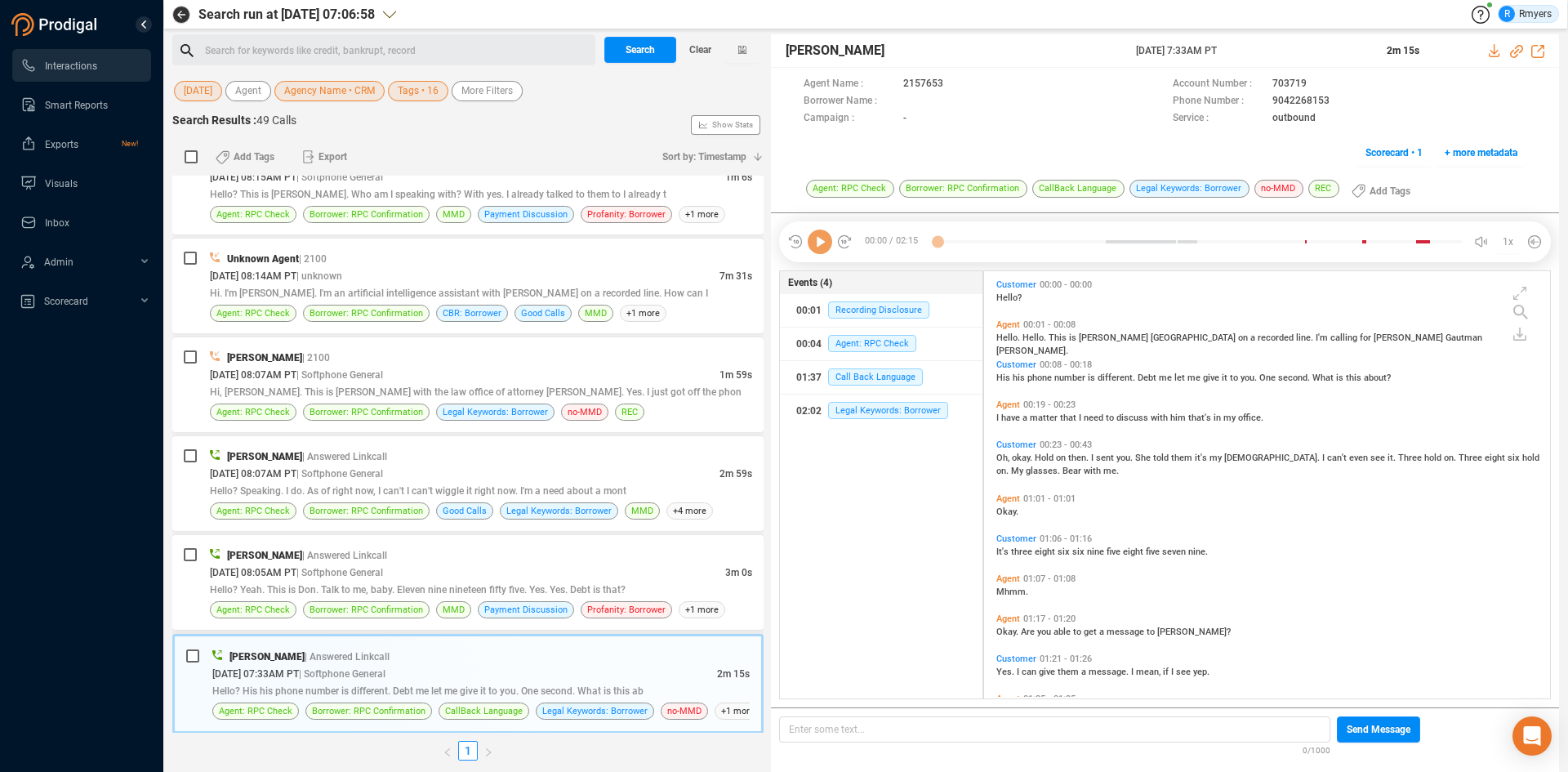
scroll to position [423, 558]
click at [821, 239] on icon at bounding box center [820, 242] width 25 height 25
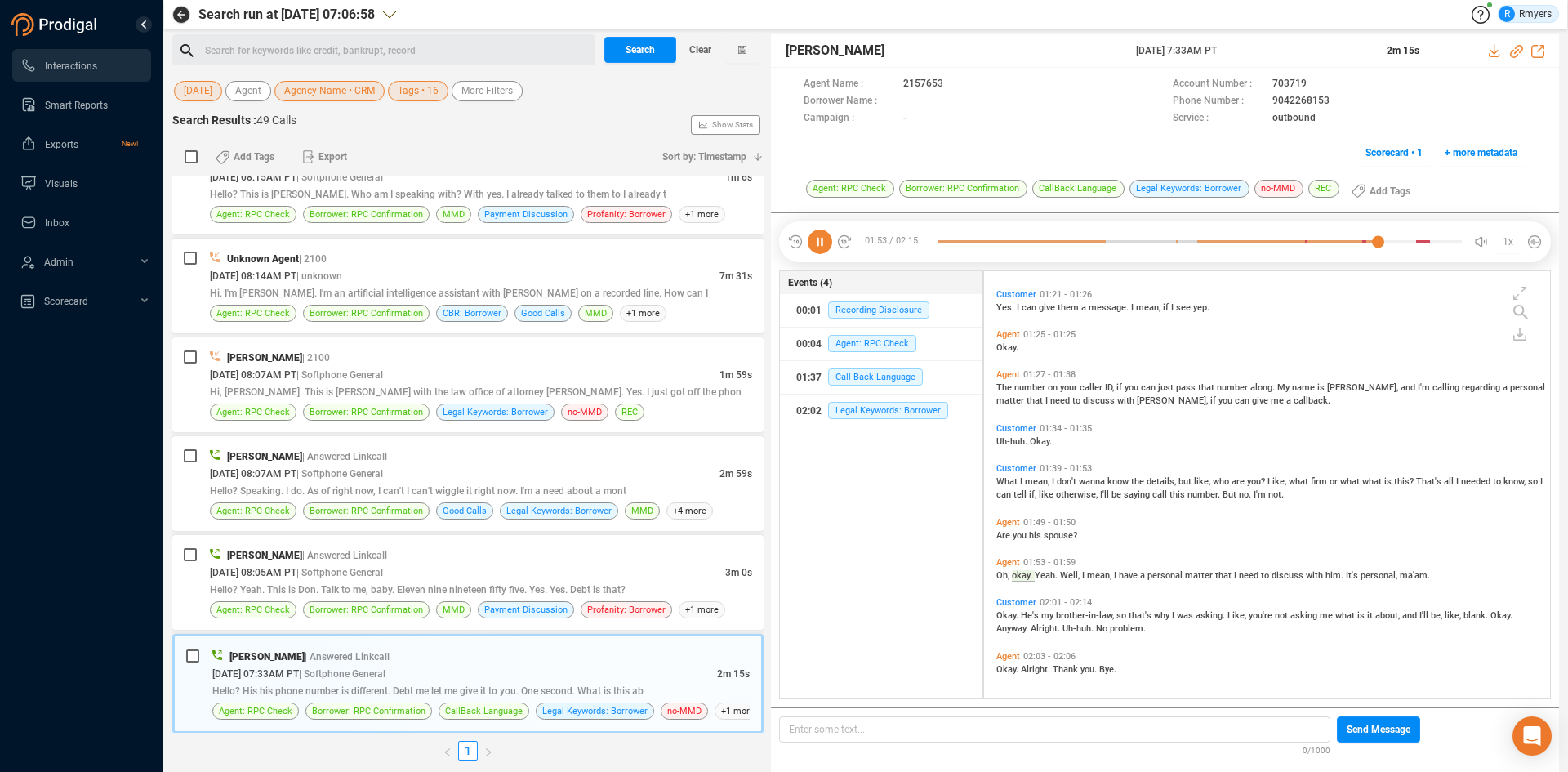
scroll to position [367, 0]
click at [818, 252] on icon at bounding box center [820, 242] width 25 height 25
click at [427, 557] on div "[PERSON_NAME] | Answered Linkcall" at bounding box center [481, 554] width 542 height 17
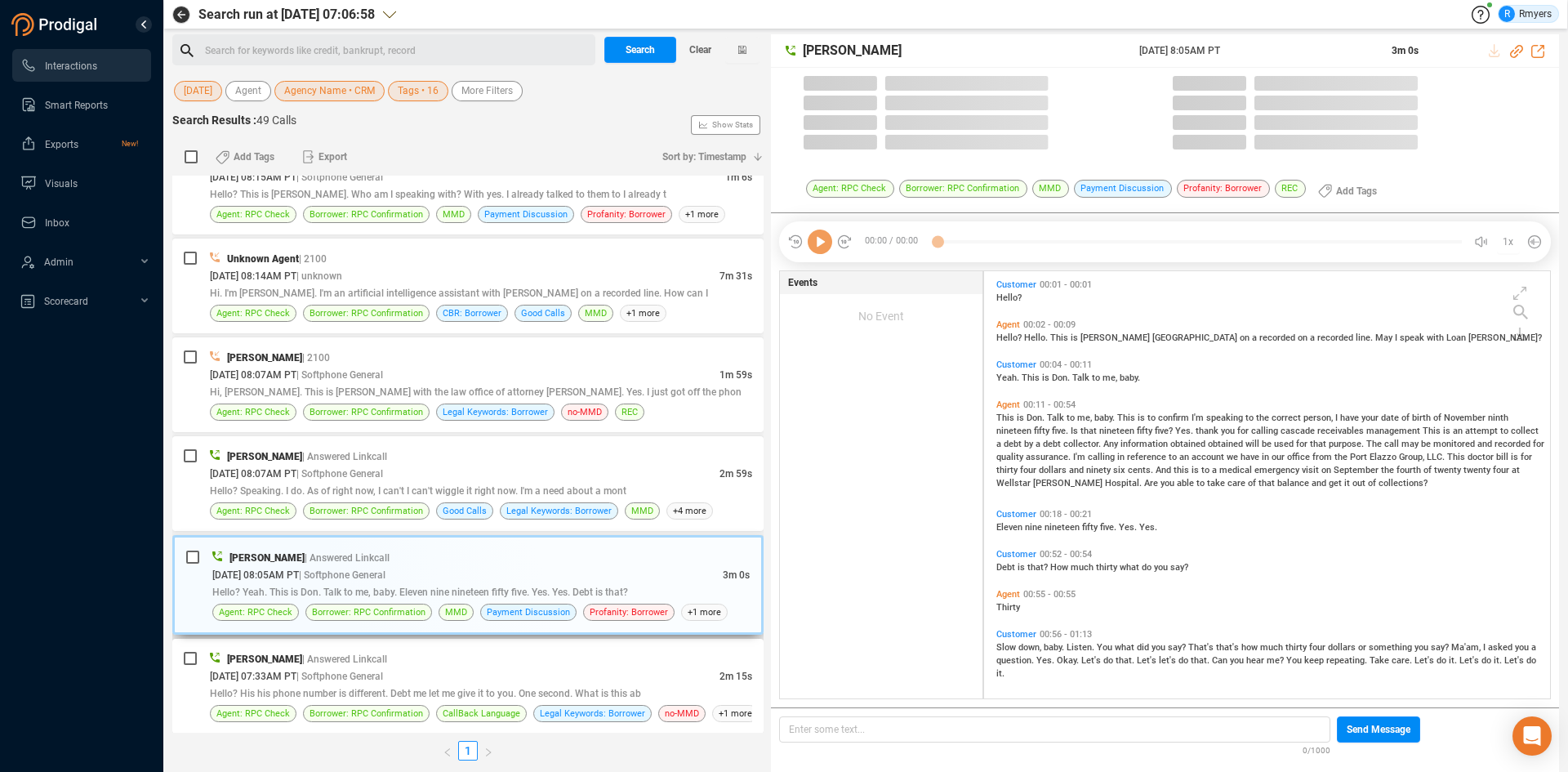
scroll to position [423, 558]
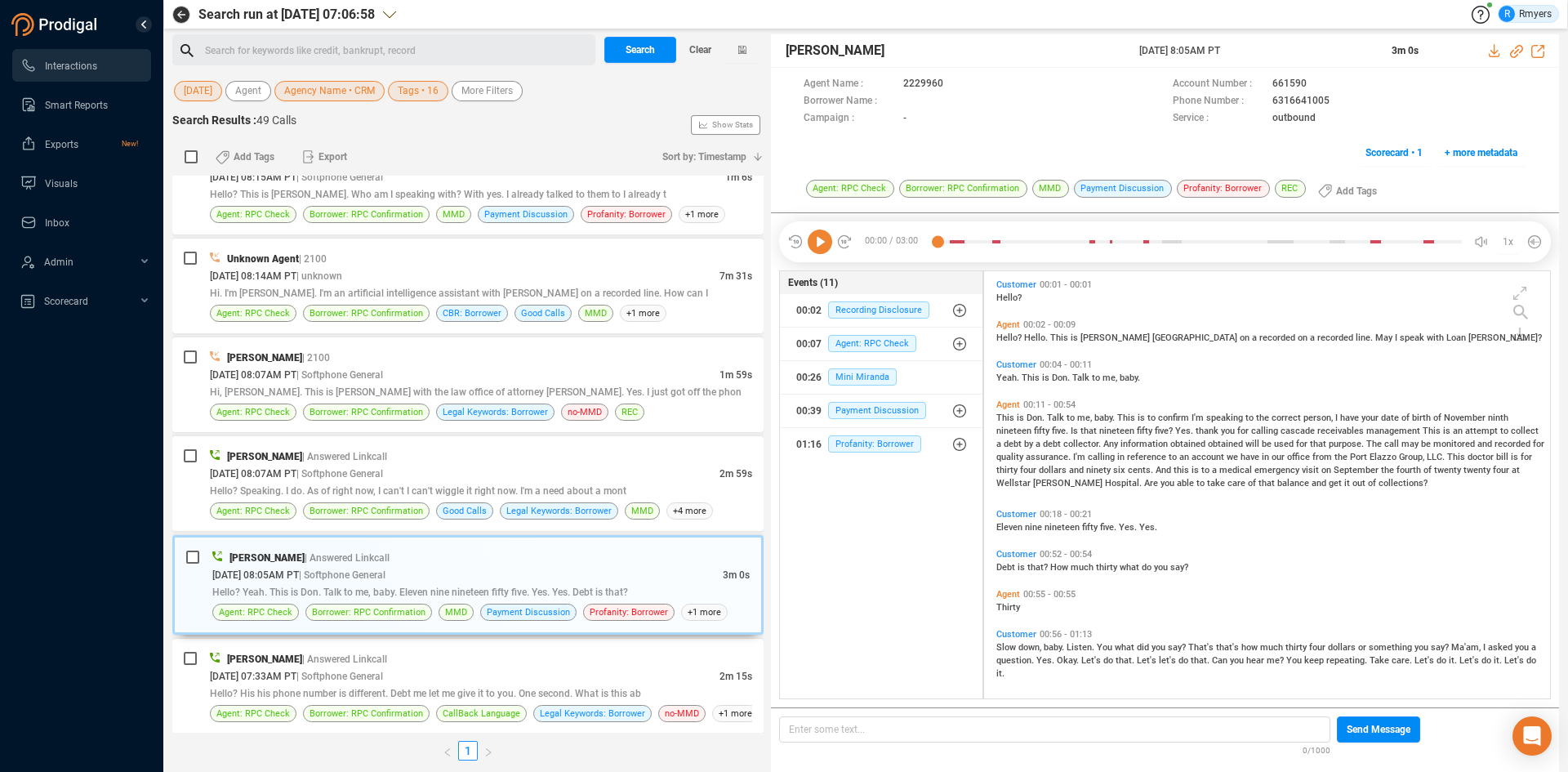
click at [813, 238] on icon at bounding box center [820, 242] width 25 height 25
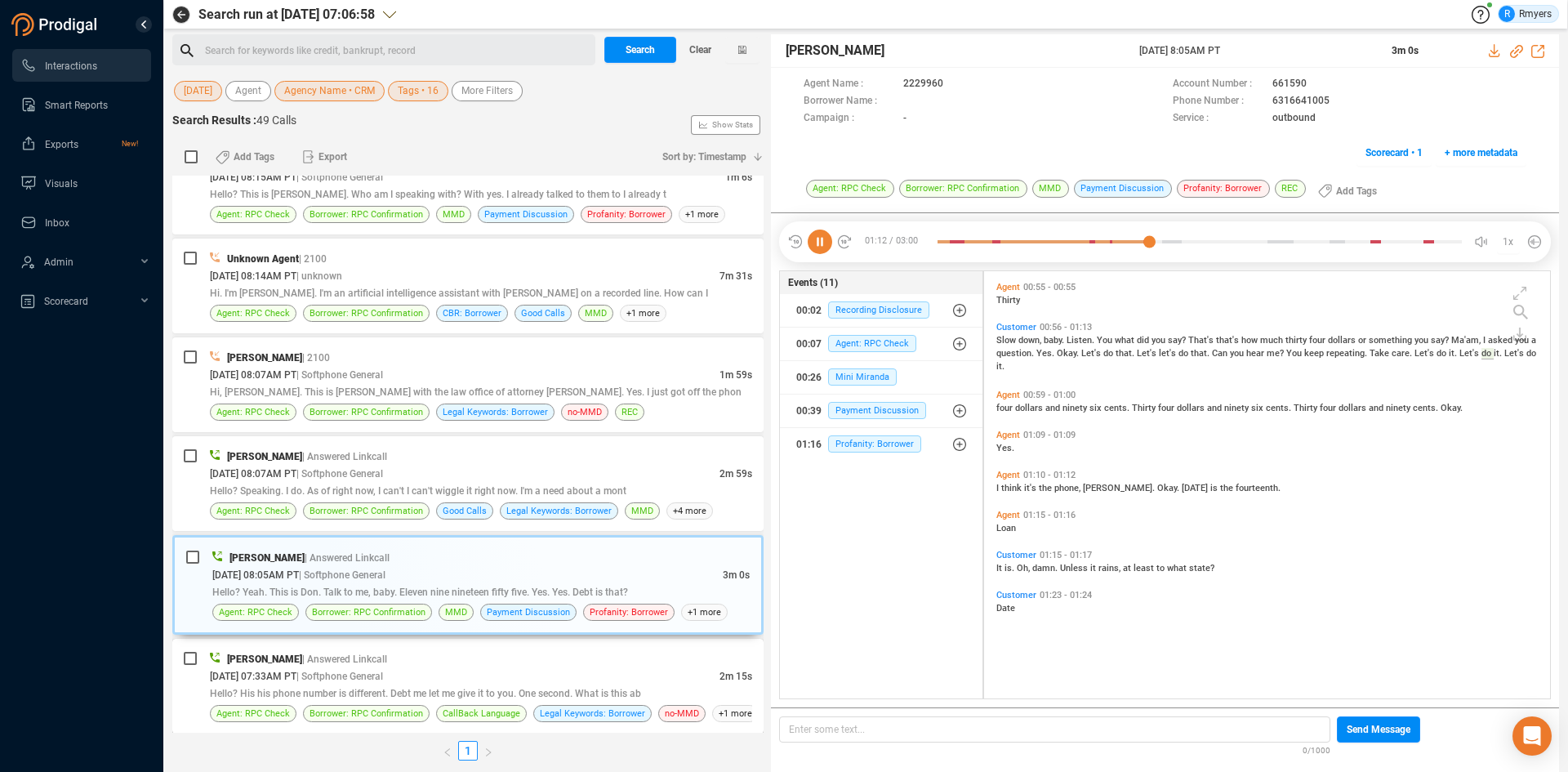
scroll to position [173, 0]
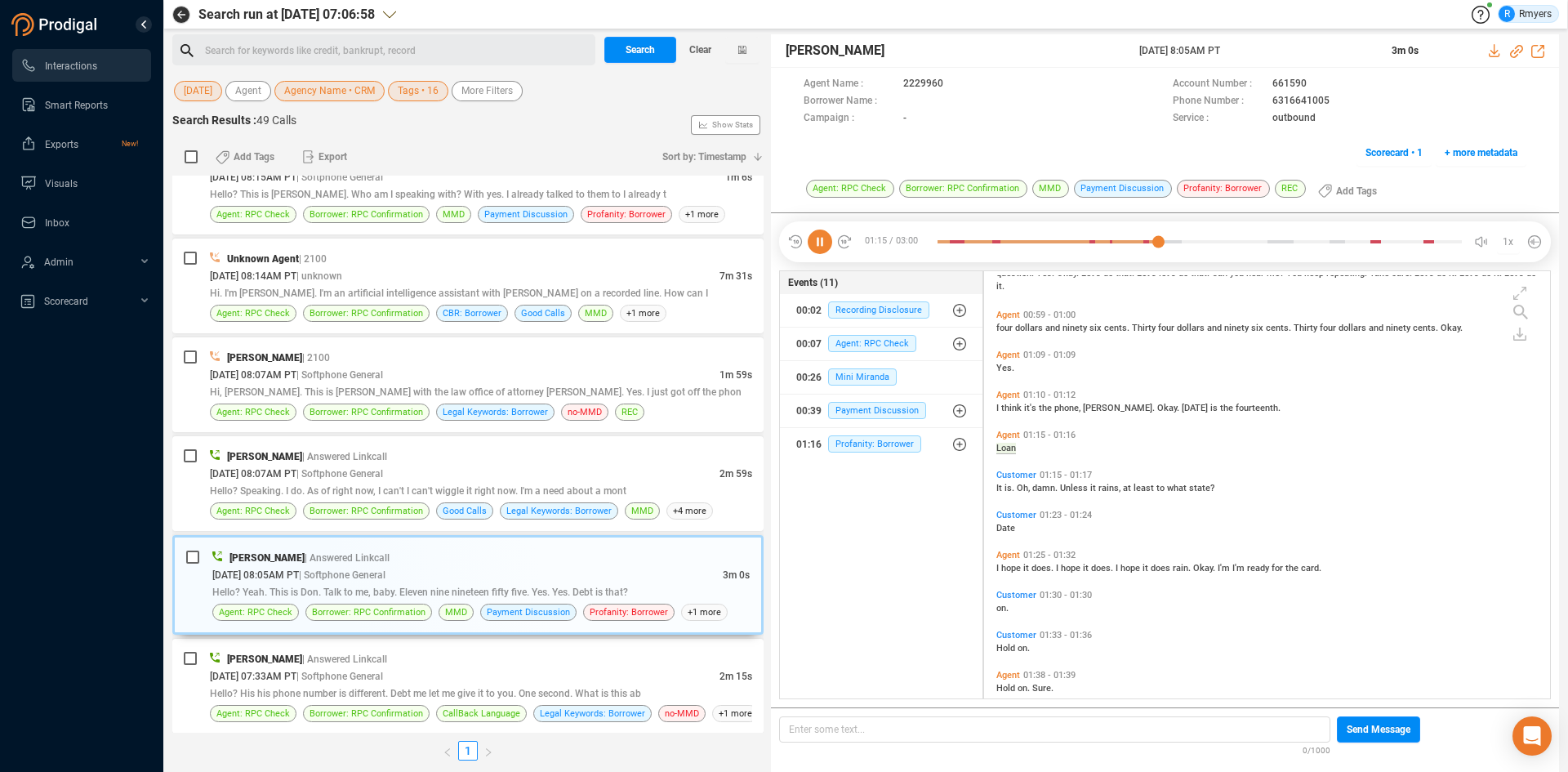
click at [813, 248] on icon at bounding box center [820, 242] width 25 height 25
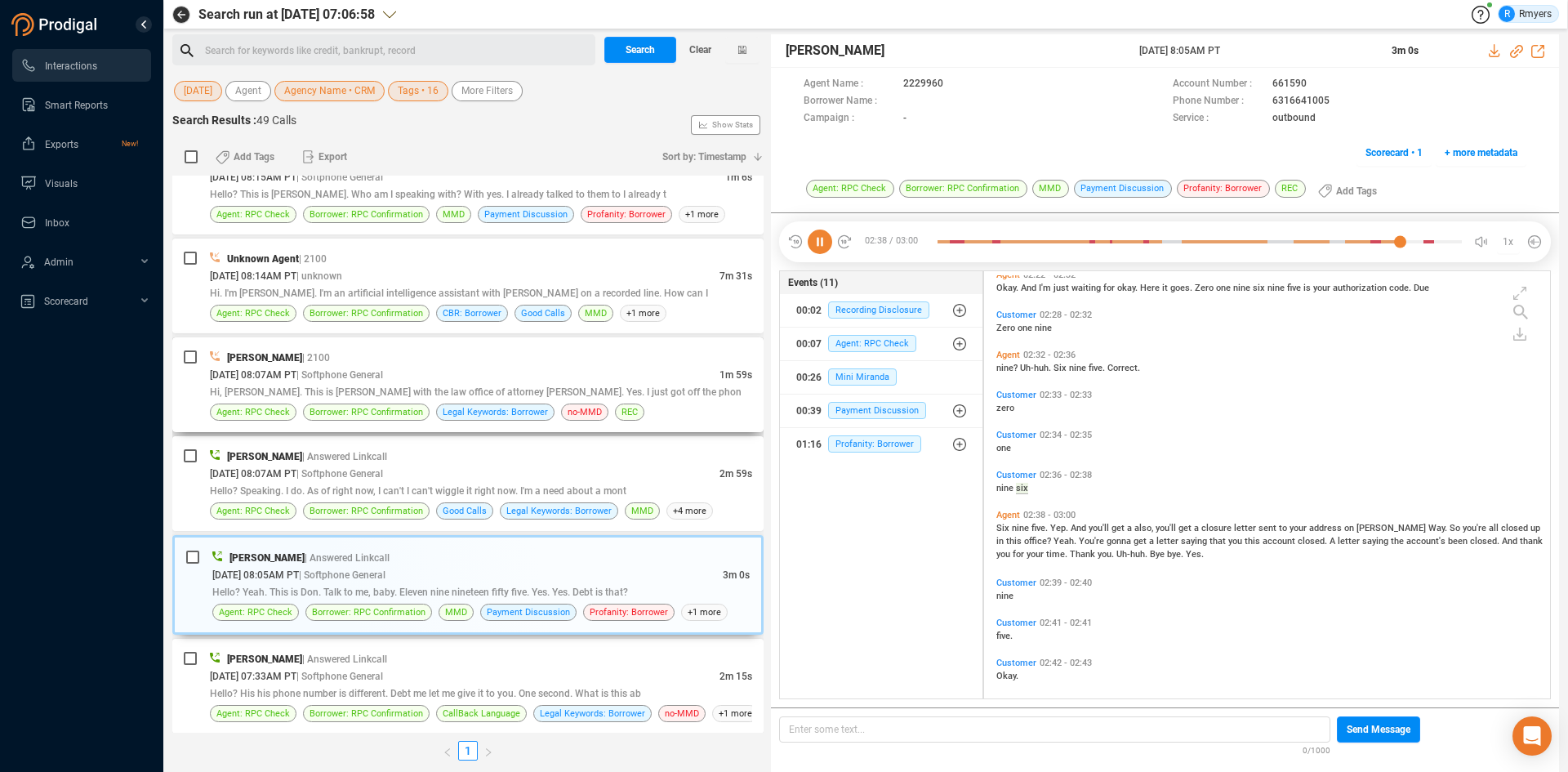
scroll to position [1050, 0]
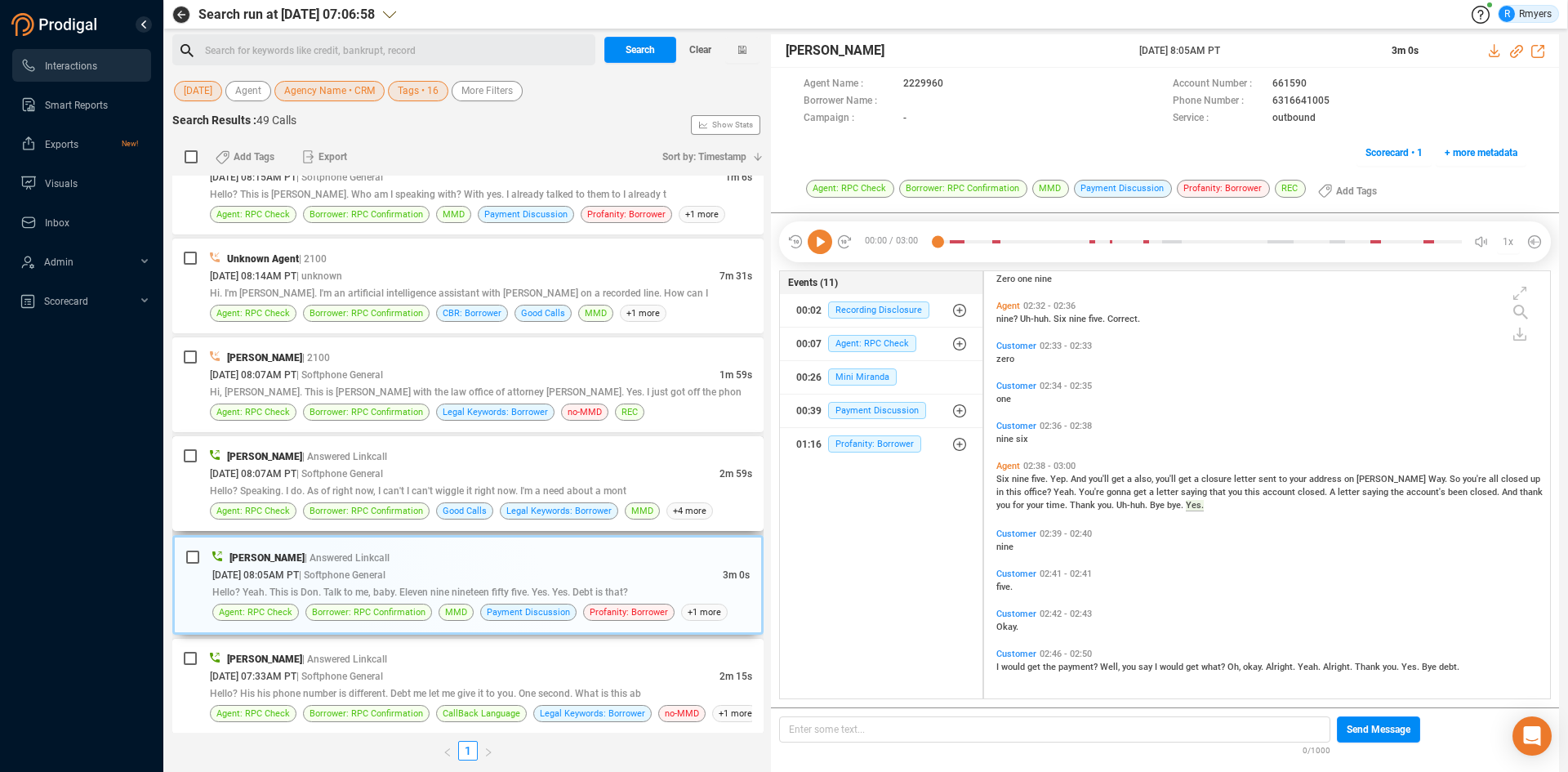
click at [525, 467] on div "[DATE] 08:07AM PT | Softphone General" at bounding box center [464, 472] width 510 height 17
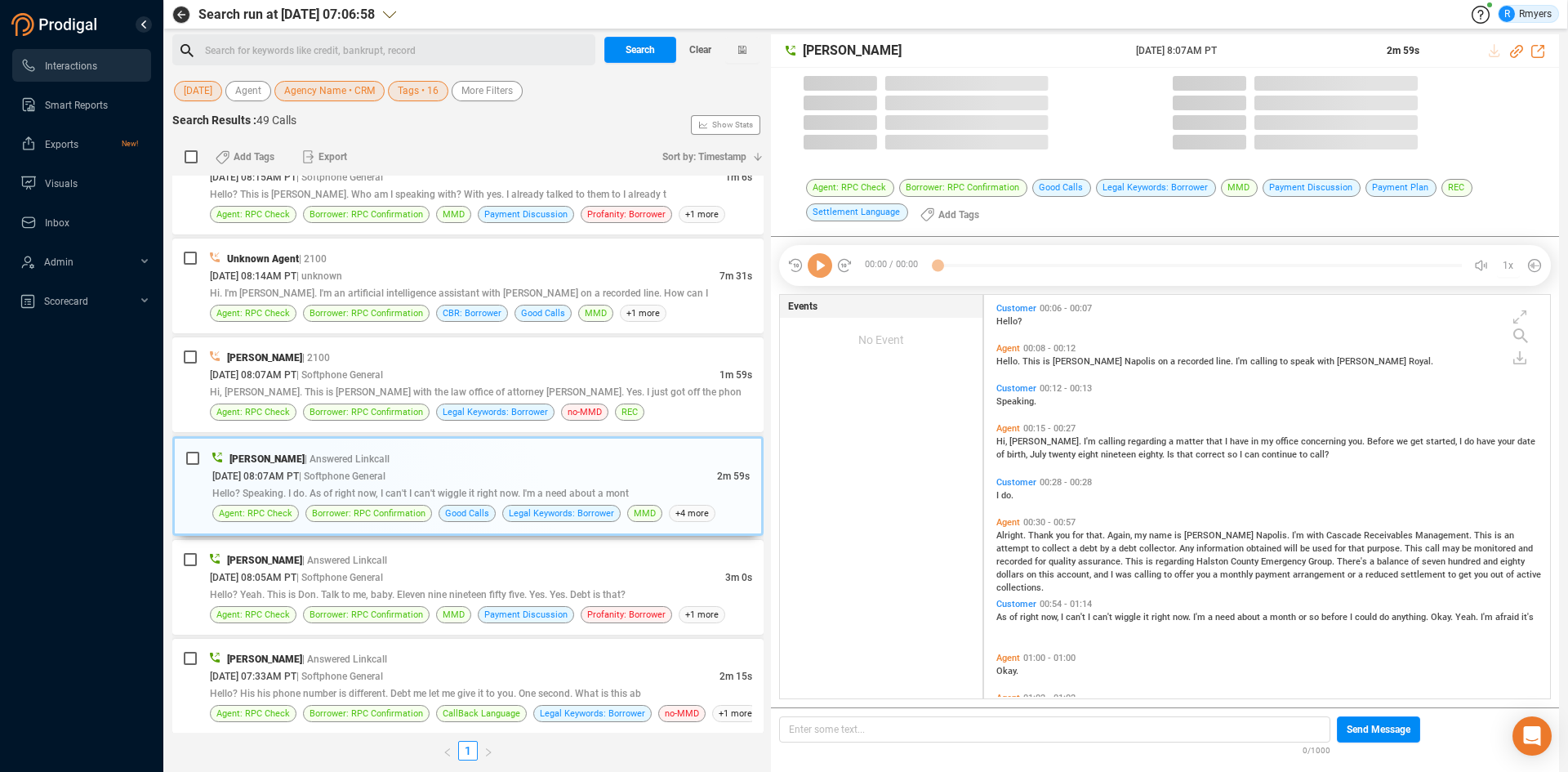
scroll to position [399, 558]
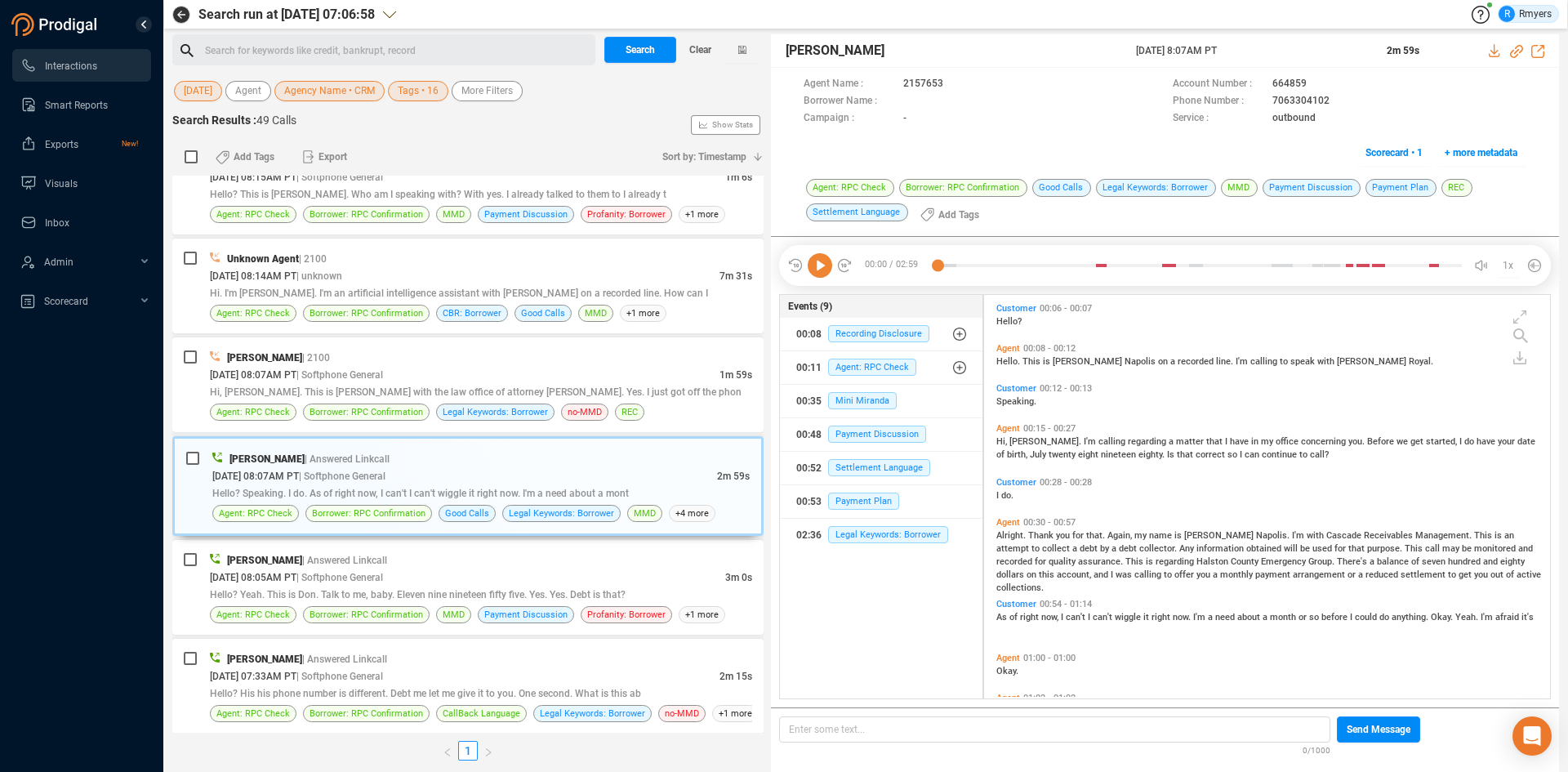
click at [821, 271] on icon at bounding box center [820, 266] width 25 height 25
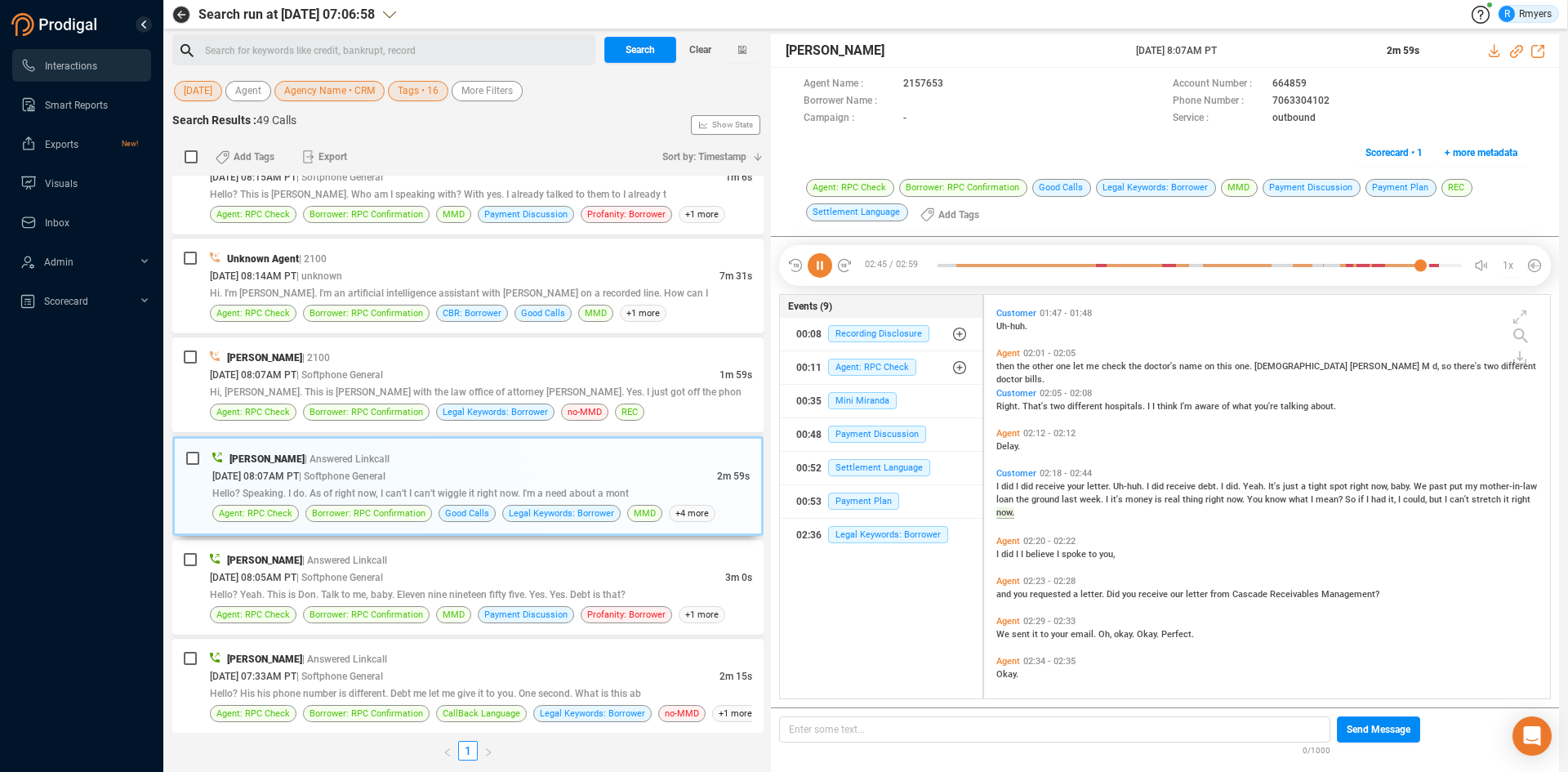
scroll to position [1008, 0]
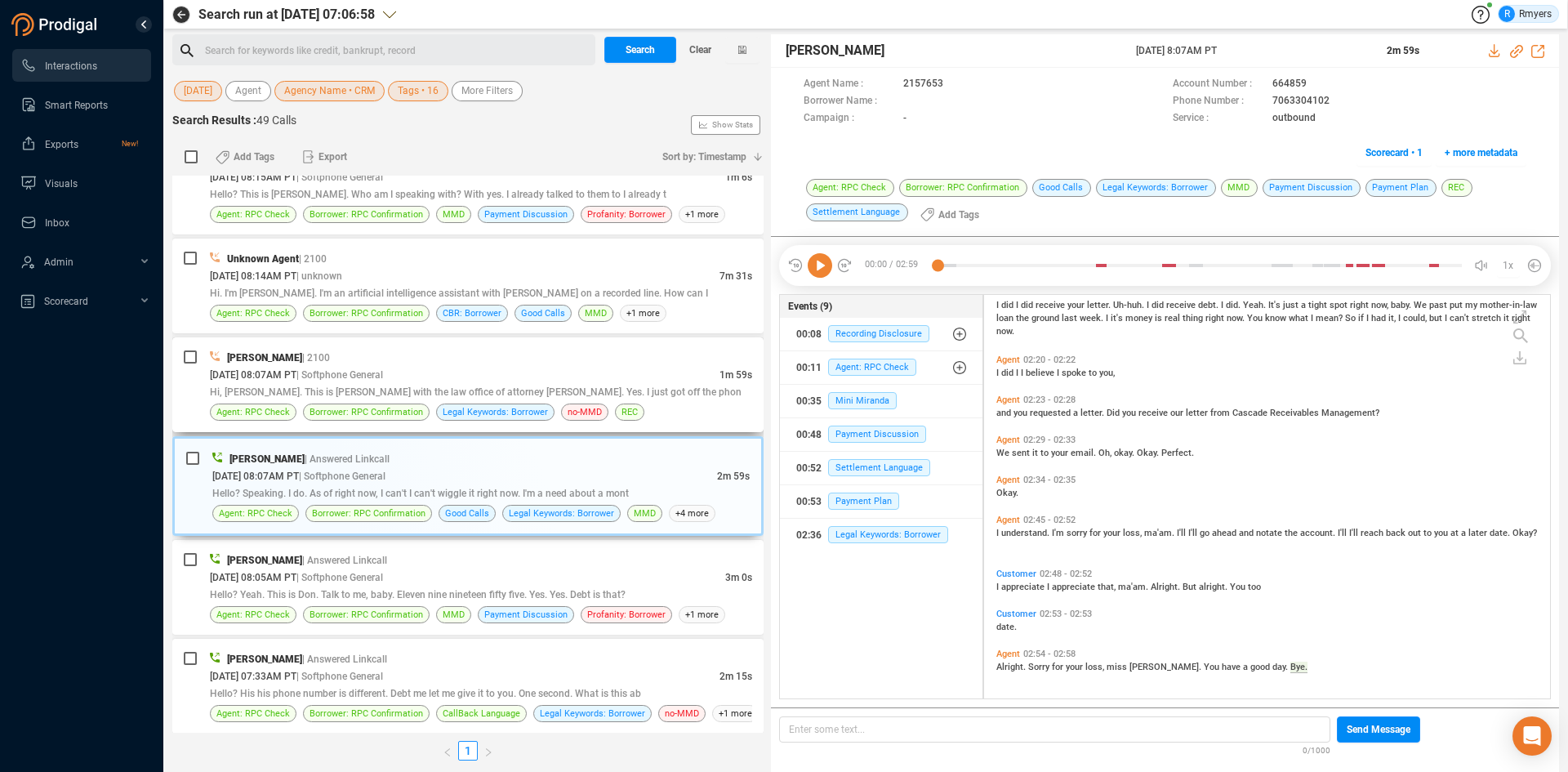
click at [432, 378] on div "[DATE] 08:07AM PT | Softphone General" at bounding box center [464, 374] width 510 height 17
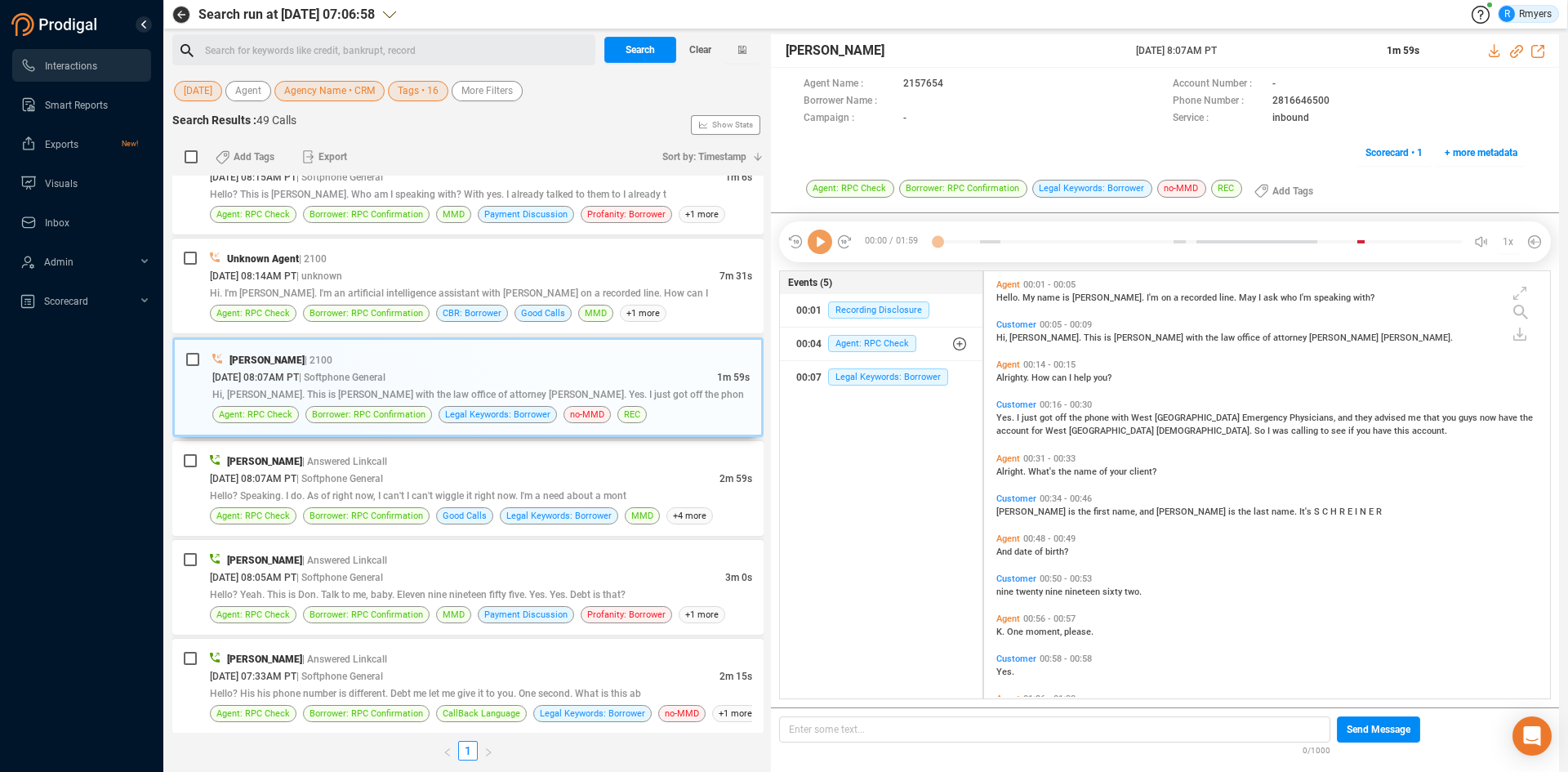
scroll to position [423, 558]
click at [818, 251] on icon at bounding box center [820, 242] width 25 height 25
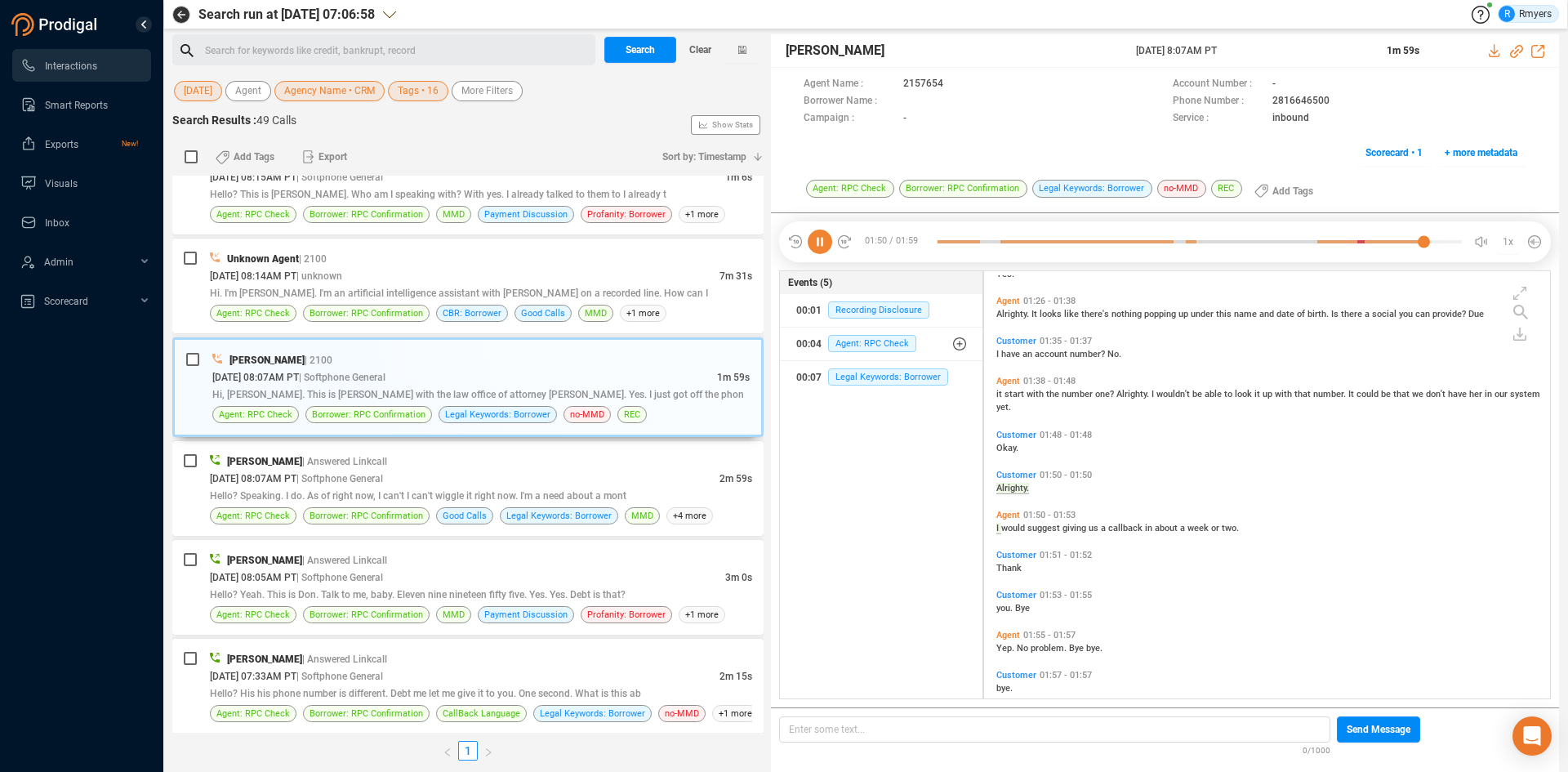
scroll to position [419, 0]
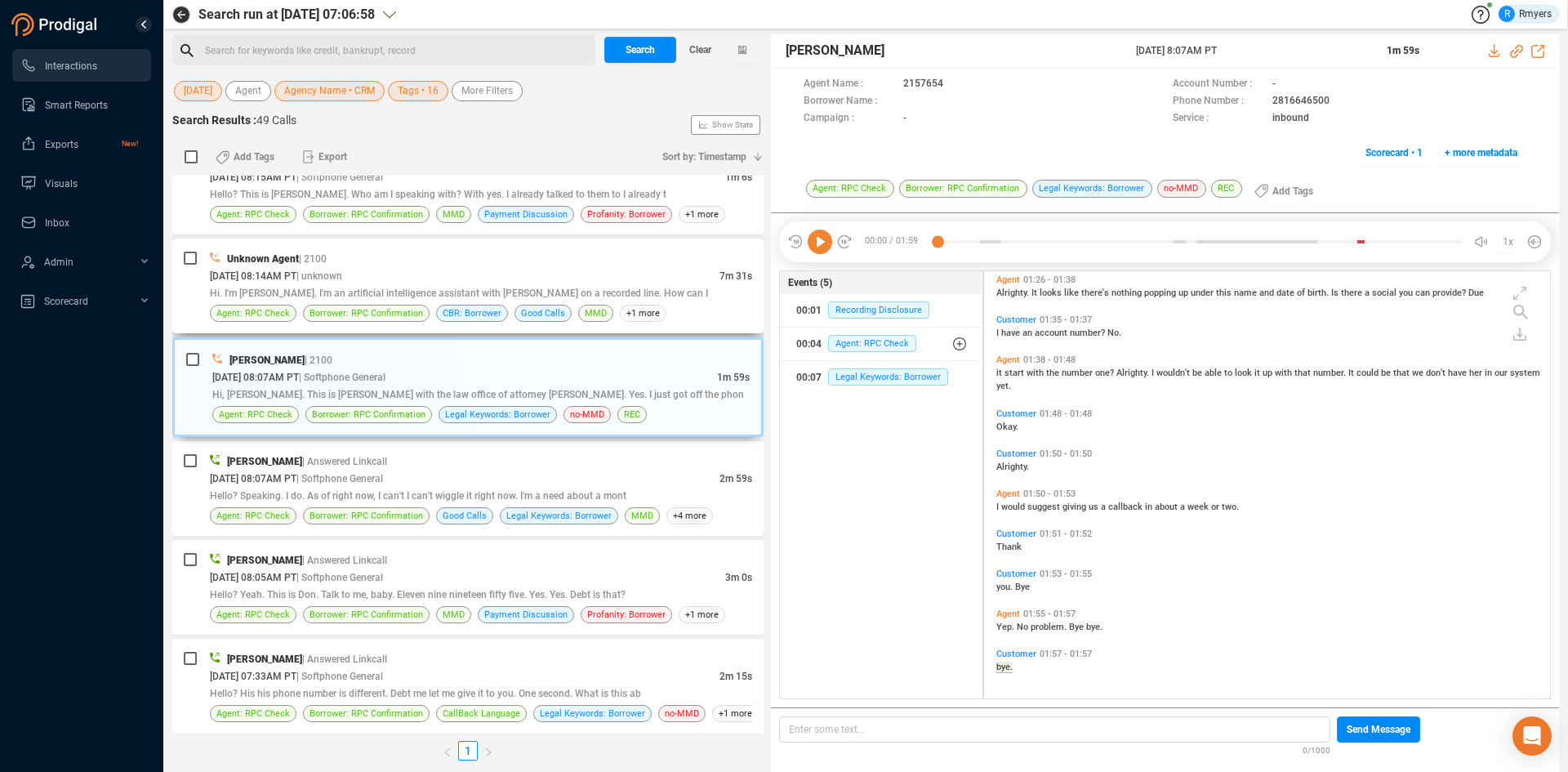
click at [521, 285] on div "Hi. I'm [PERSON_NAME]. I'm an artificial intelligence assistant with [PERSON_NA…" at bounding box center [481, 292] width 542 height 17
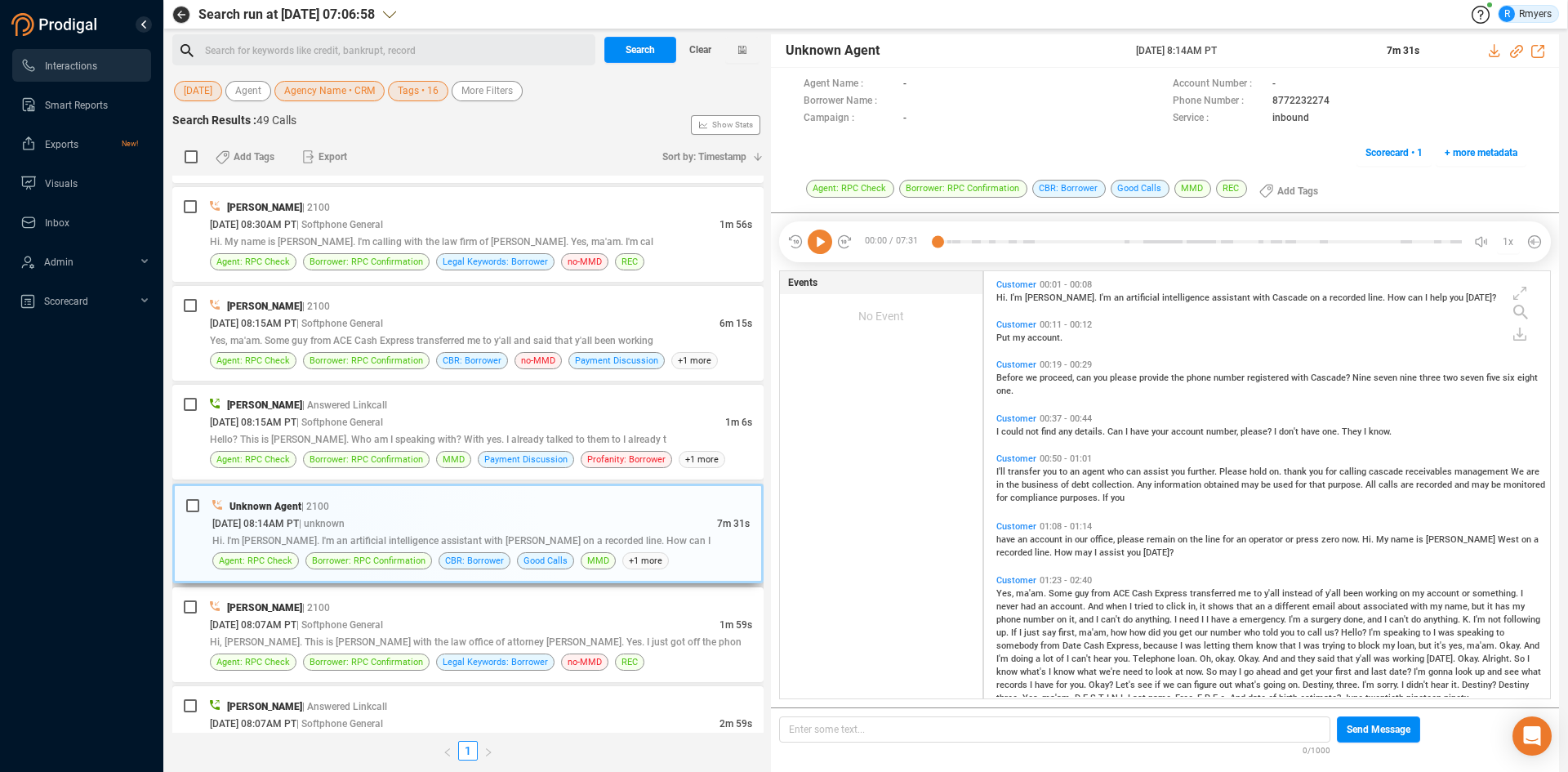
scroll to position [3957, 0]
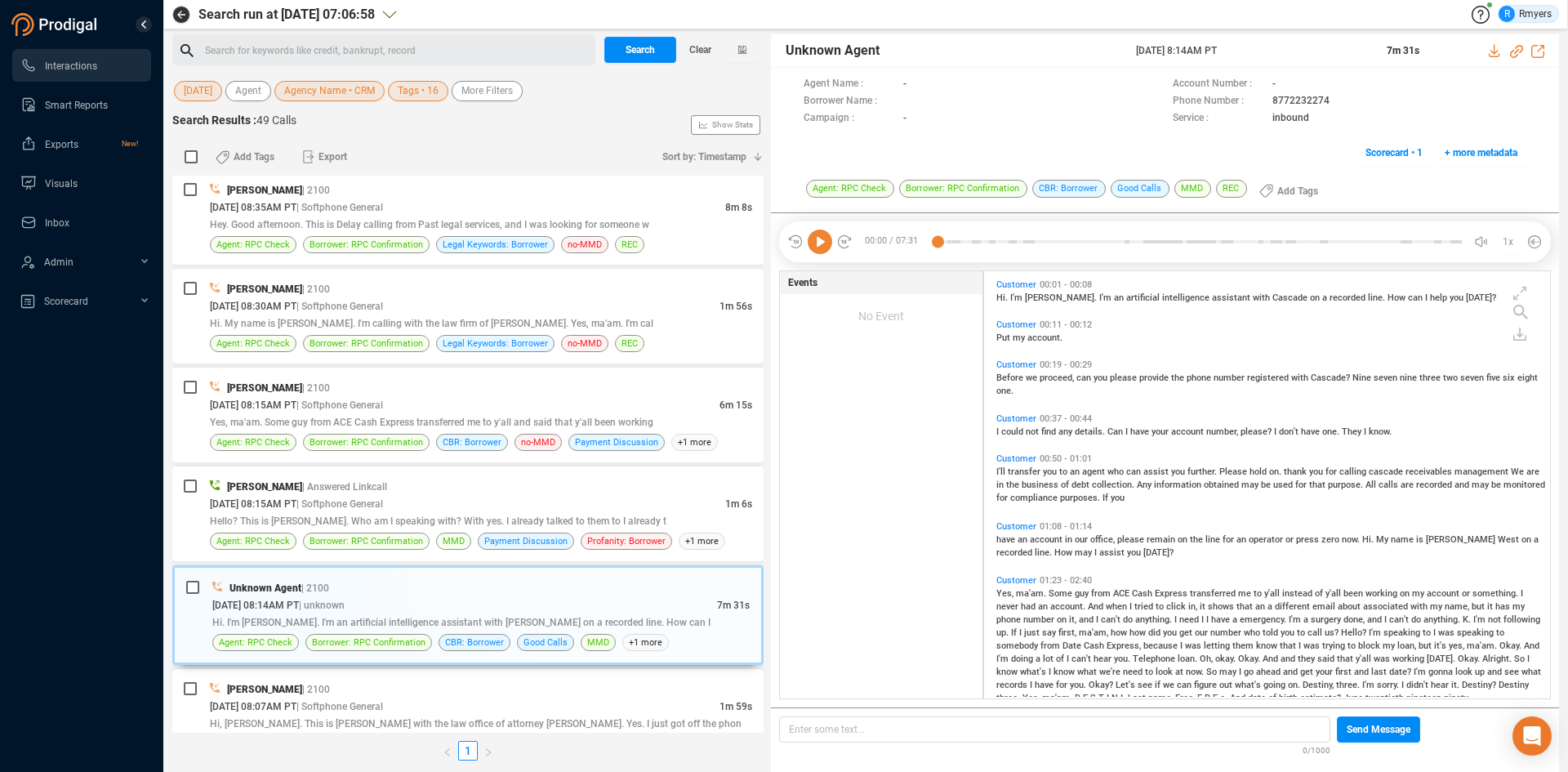
click at [437, 693] on div "[PERSON_NAME] | 2100" at bounding box center [481, 688] width 542 height 17
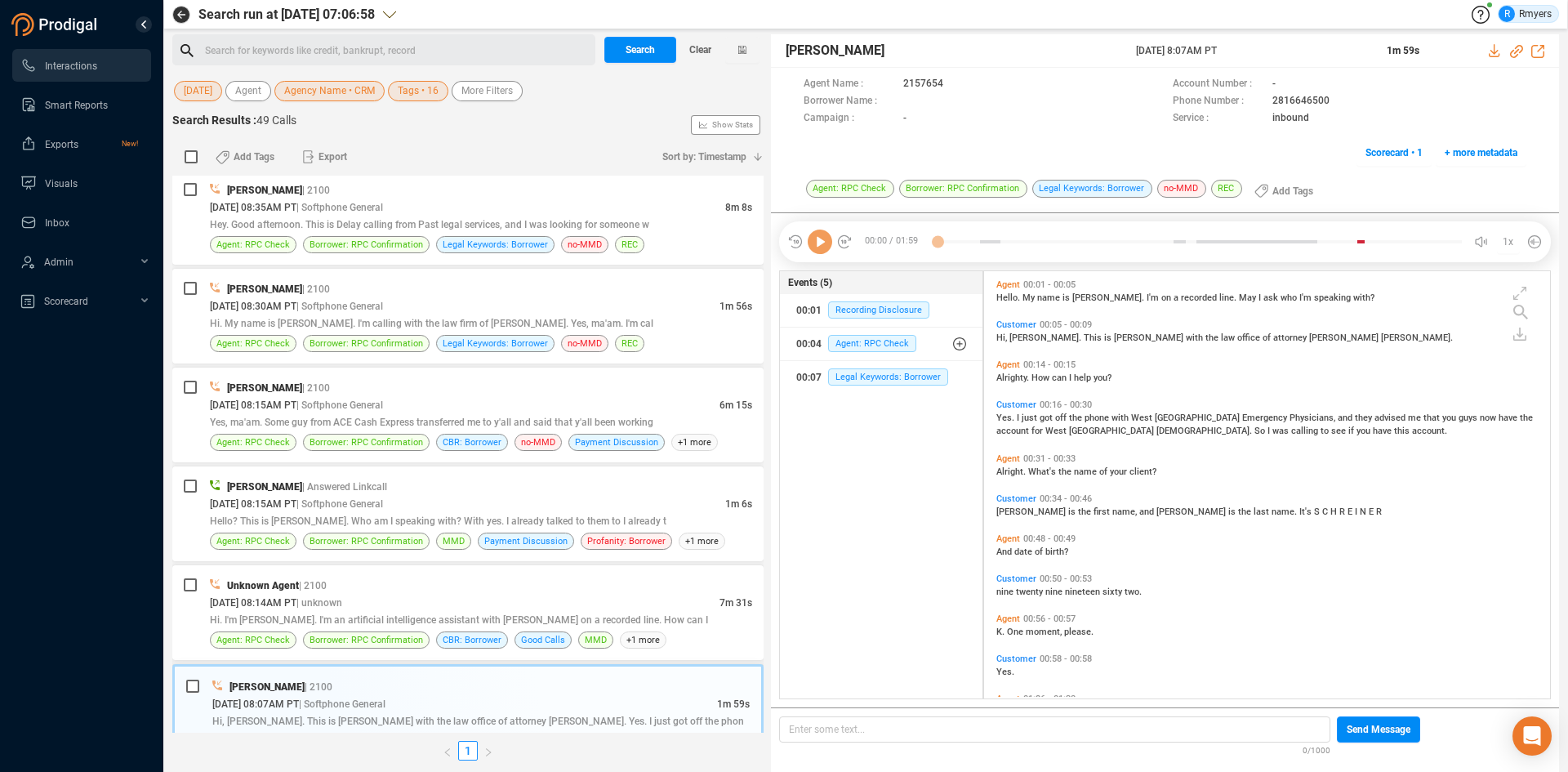
scroll to position [423, 558]
click at [503, 515] on span "Hello? This is [PERSON_NAME]. Who am I speaking with? With yes. I already talke…" at bounding box center [438, 520] width 456 height 12
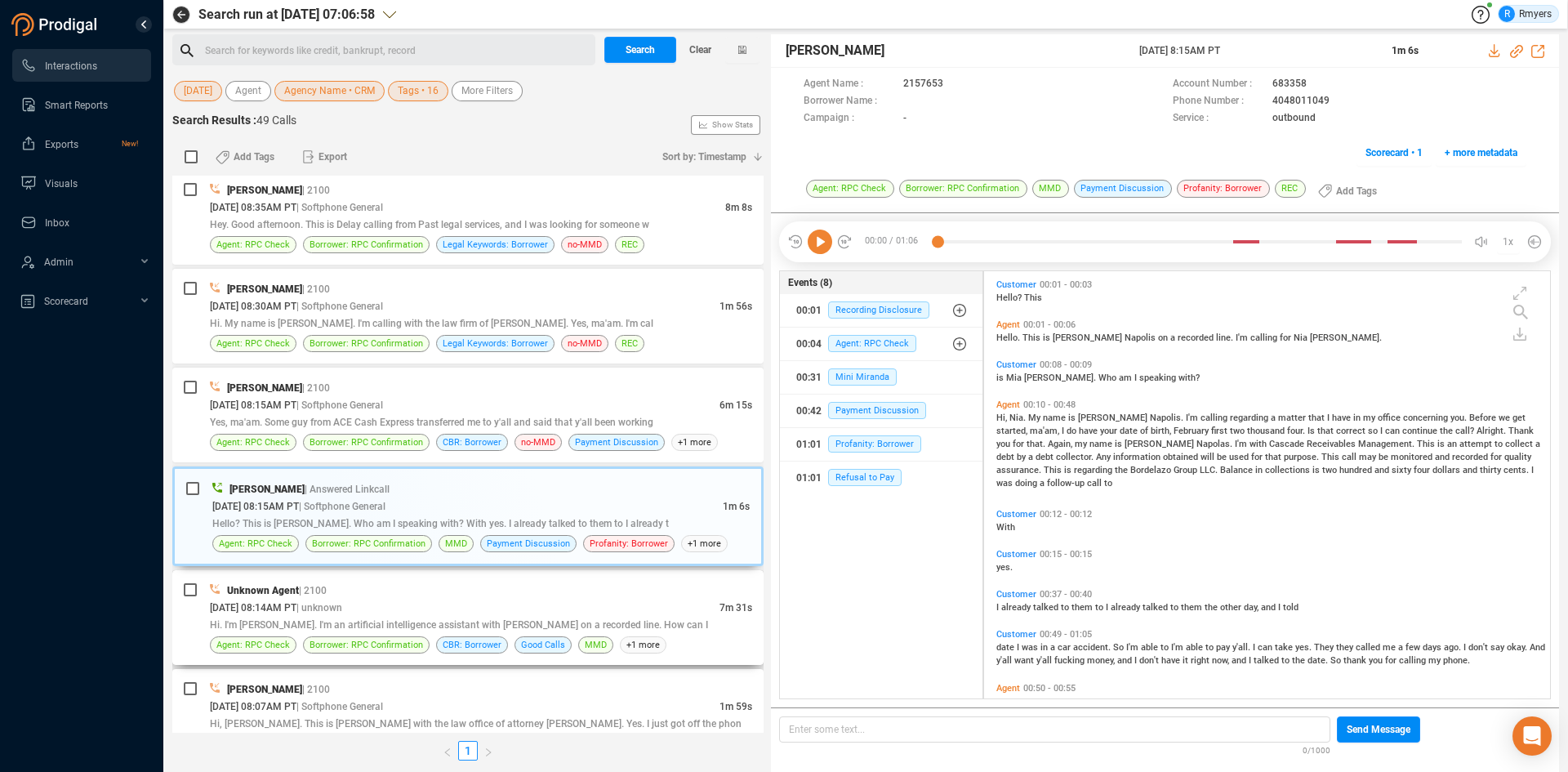
click at [457, 612] on div "[DATE] 08:14AM PT | unknown" at bounding box center [464, 606] width 510 height 17
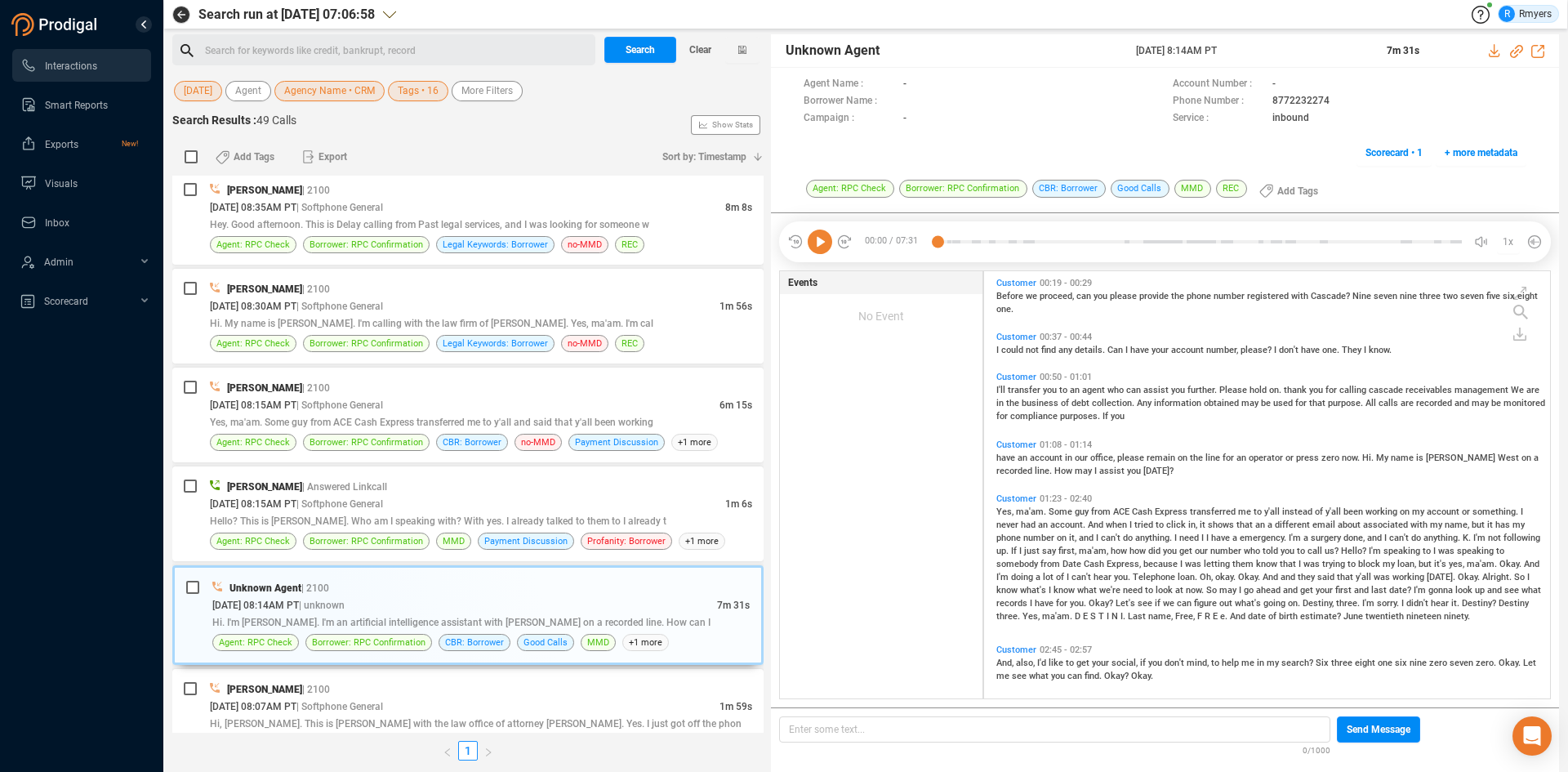
click at [1010, 511] on span "Yes," at bounding box center [1006, 511] width 20 height 11
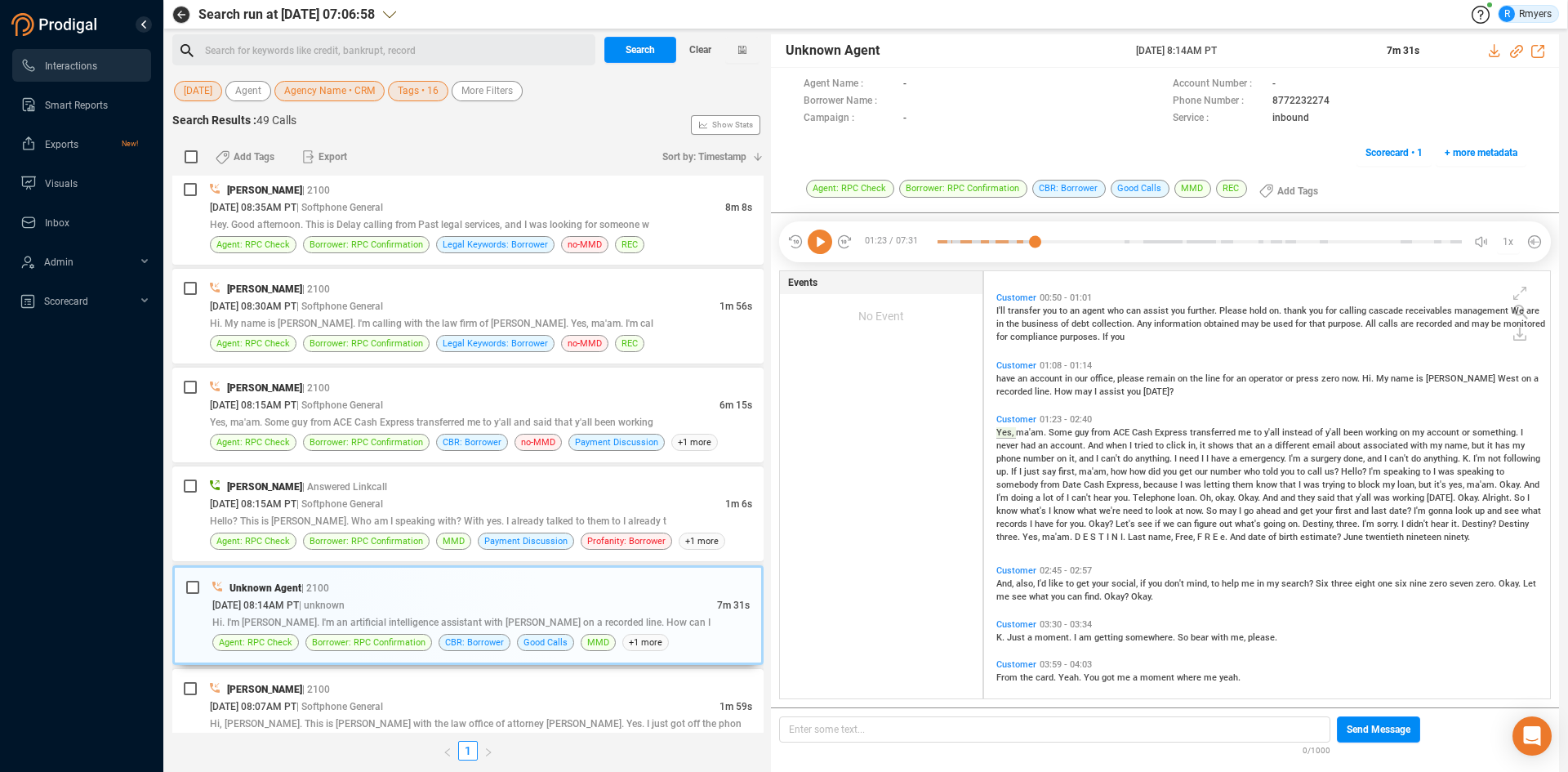
click at [815, 245] on icon at bounding box center [820, 242] width 25 height 25
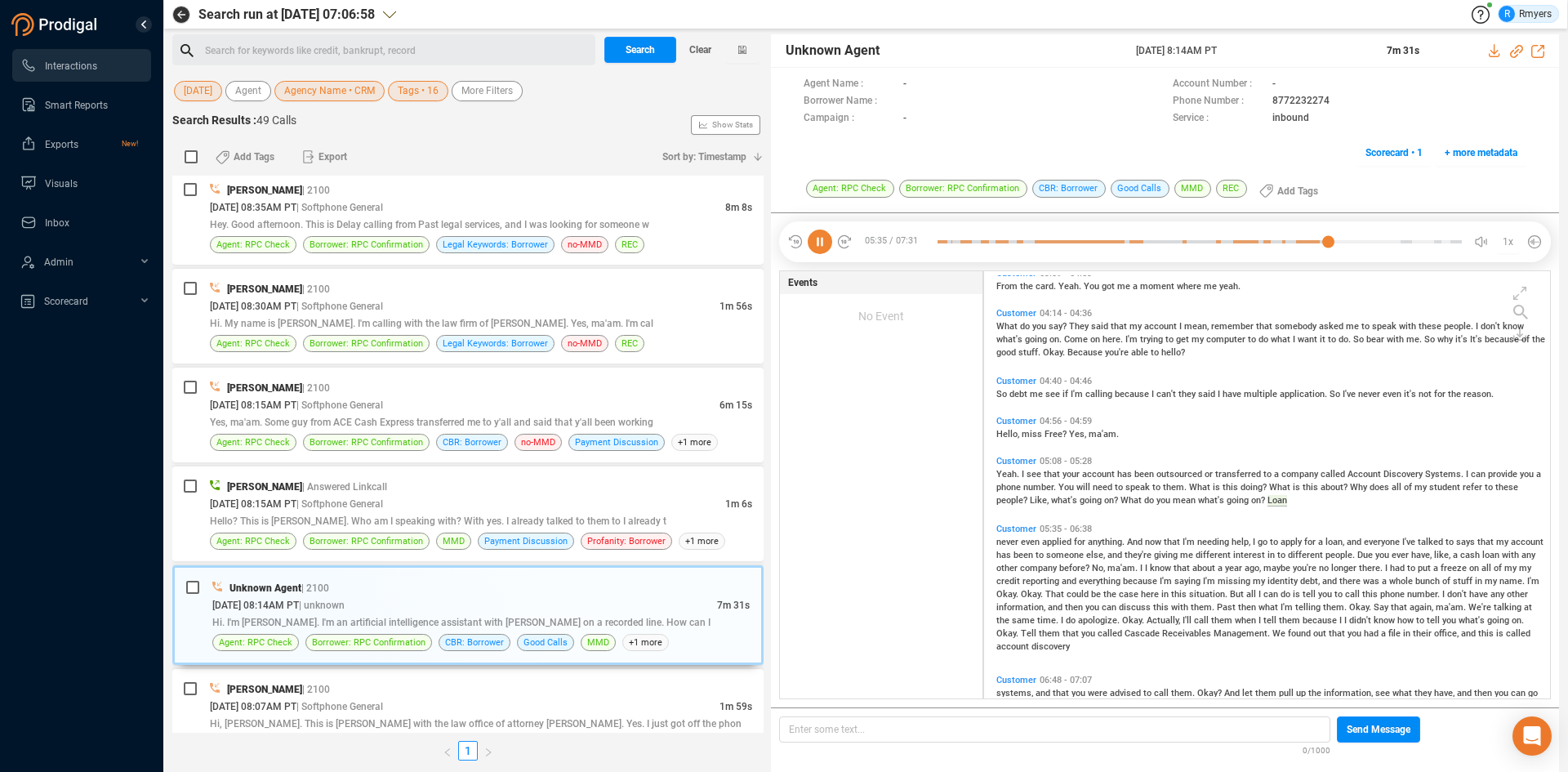
scroll to position [646, 0]
